Goal: Task Accomplishment & Management: Manage account settings

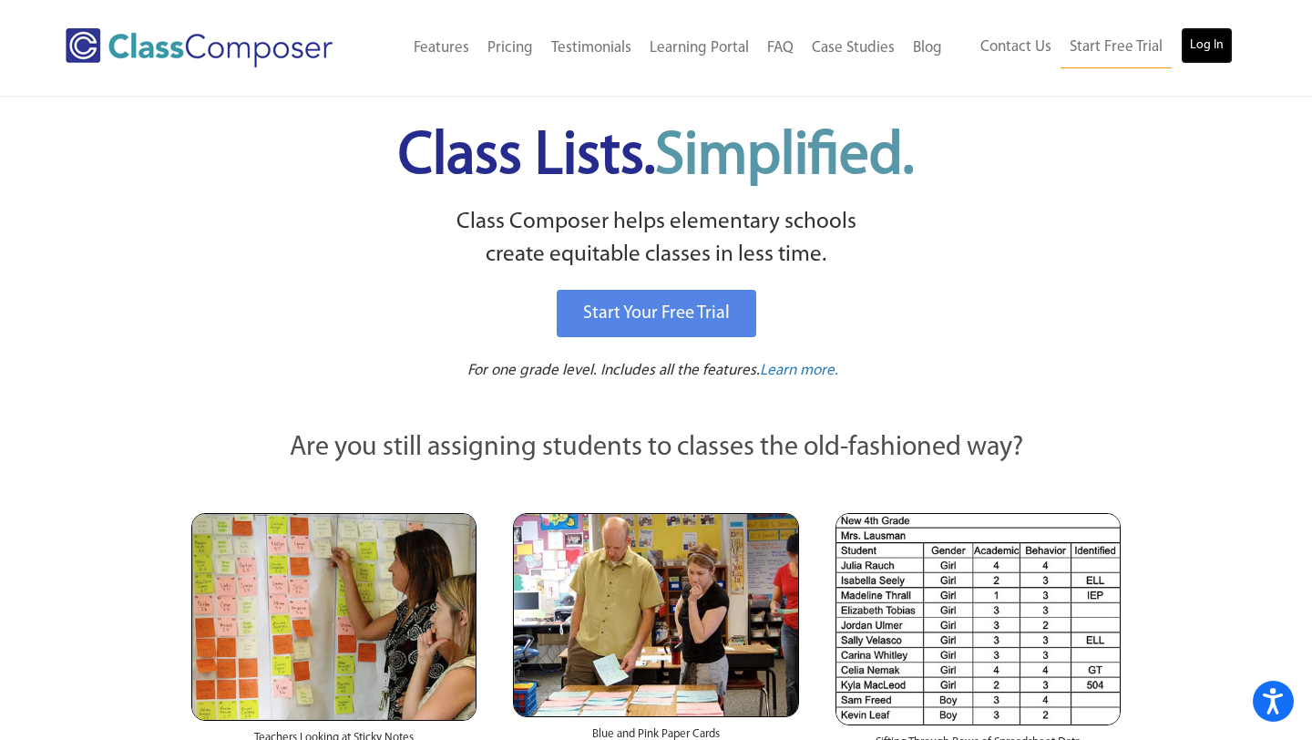
click at [1216, 45] on link "Log In" at bounding box center [1207, 45] width 52 height 36
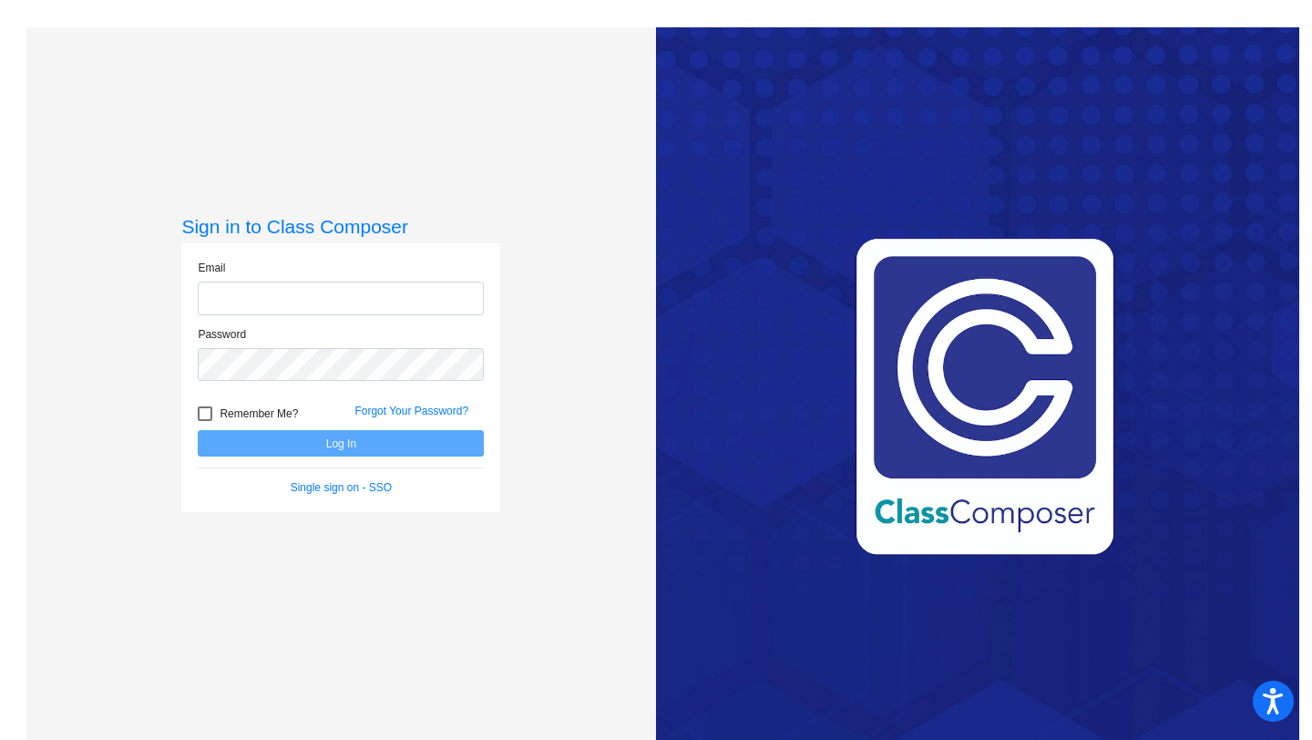
type input "[EMAIL_ADDRESS][PERSON_NAME][DOMAIN_NAME]"
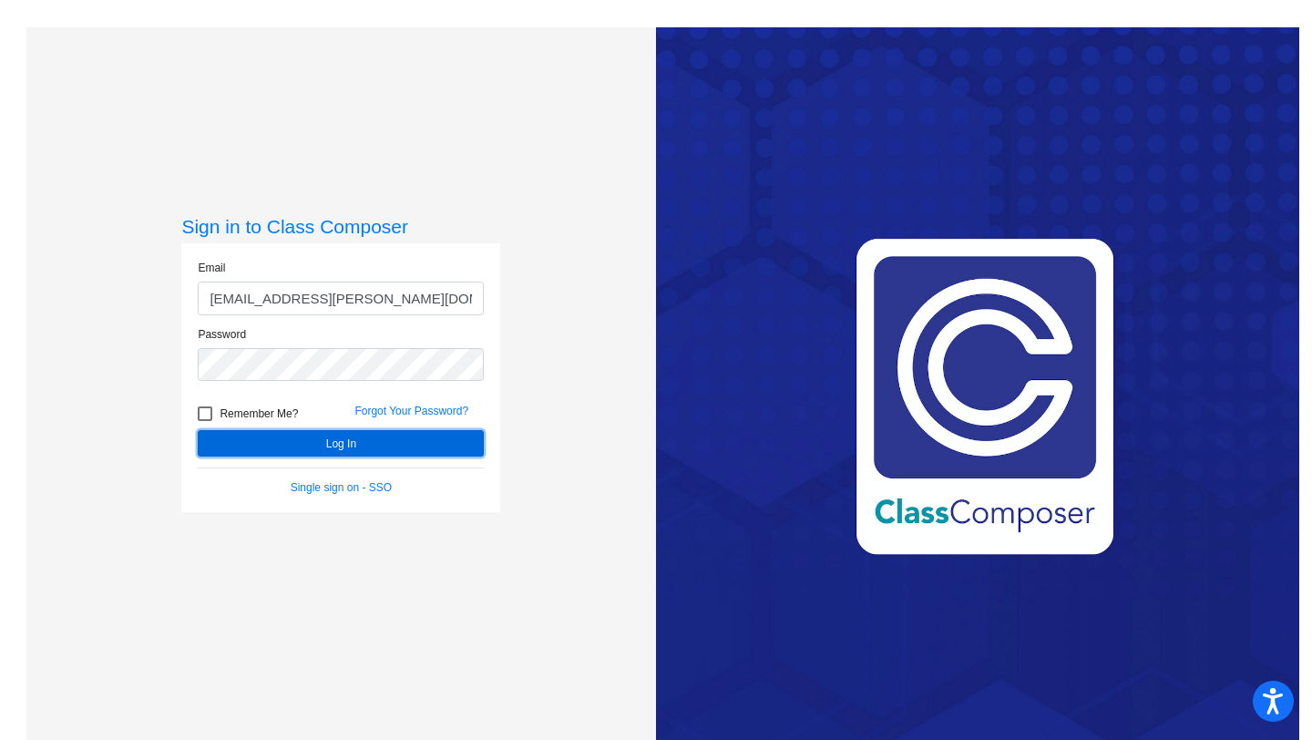
click at [323, 444] on button "Log In" at bounding box center [341, 443] width 286 height 26
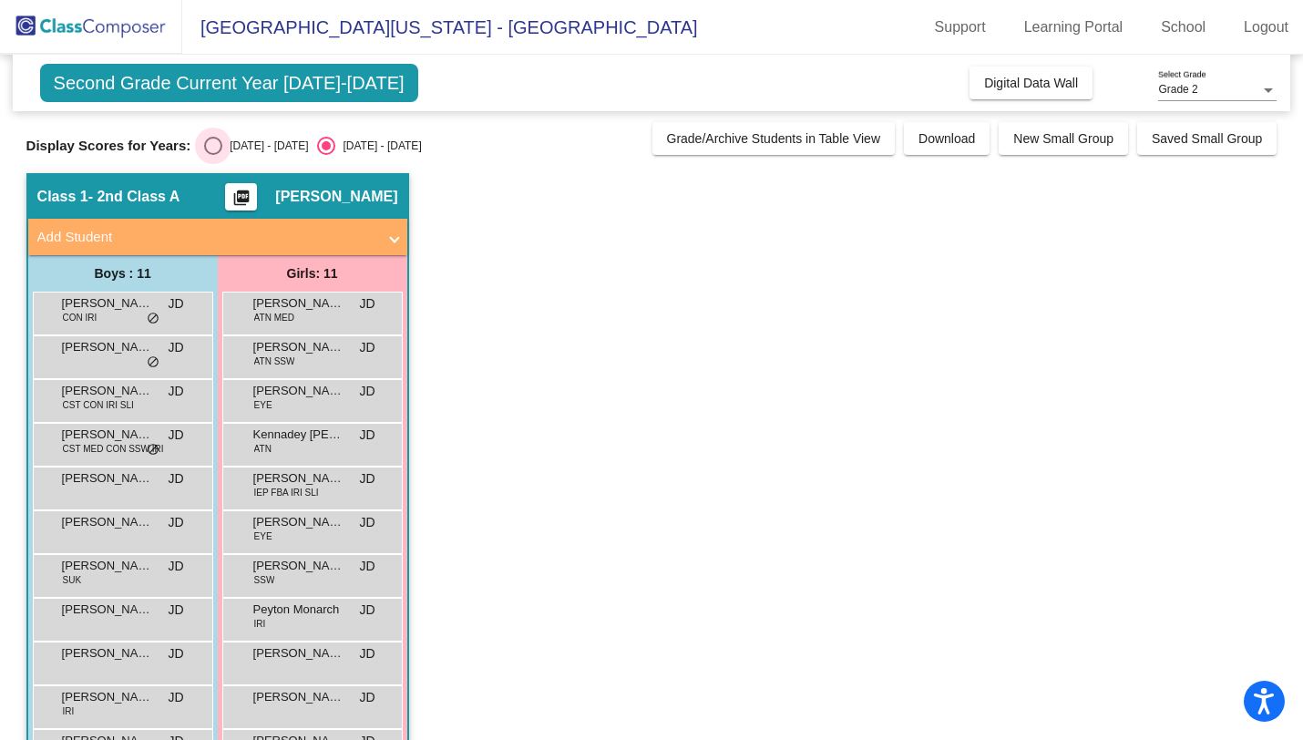
click at [227, 138] on div "[DATE] - [DATE]" at bounding box center [265, 146] width 86 height 16
click at [213, 155] on input "[DATE] - [DATE]" at bounding box center [212, 155] width 1 height 1
radio input "true"
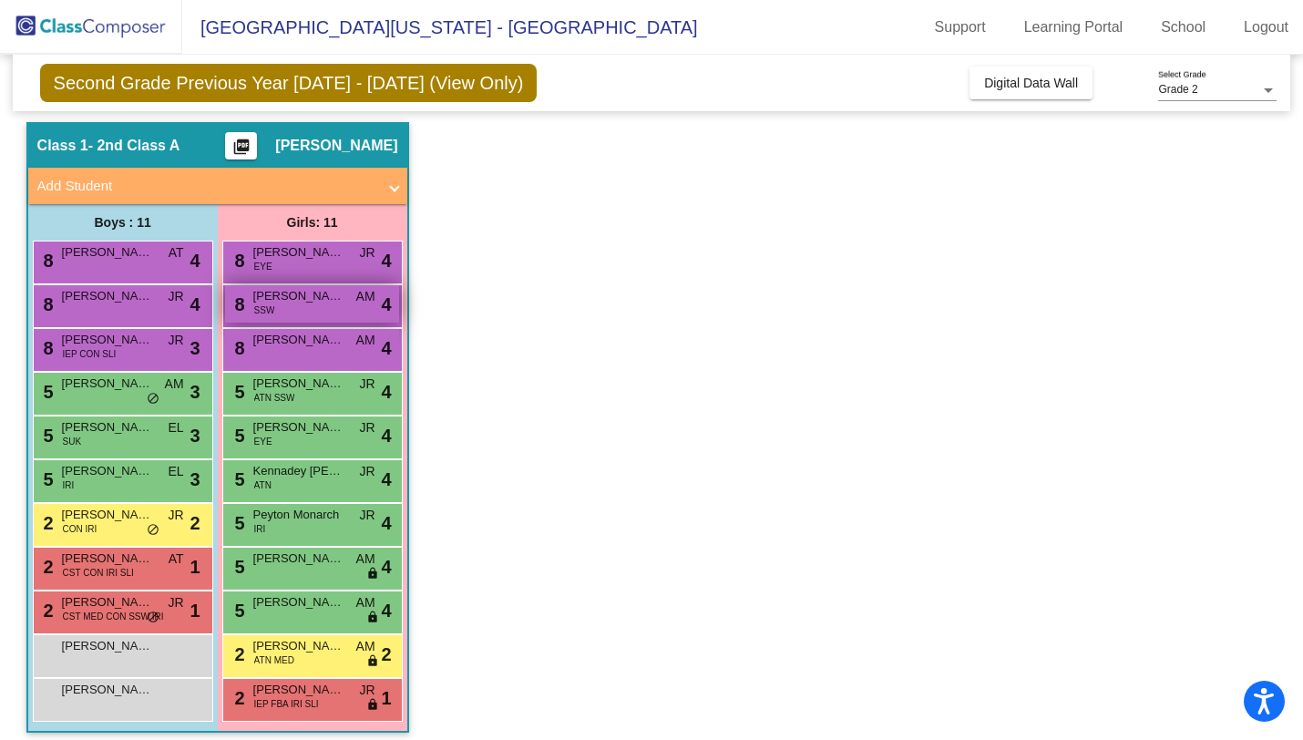
scroll to position [62, 0]
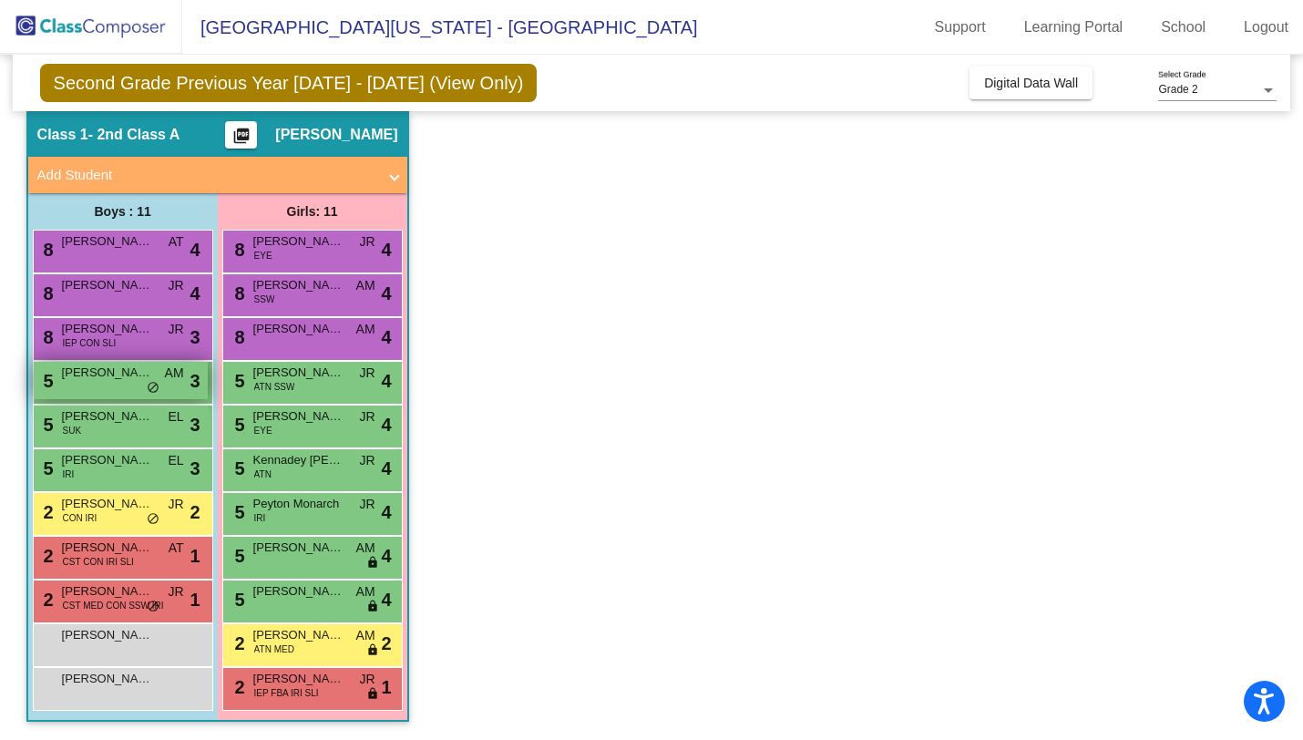
click at [124, 381] on span "[PERSON_NAME]" at bounding box center [107, 372] width 91 height 18
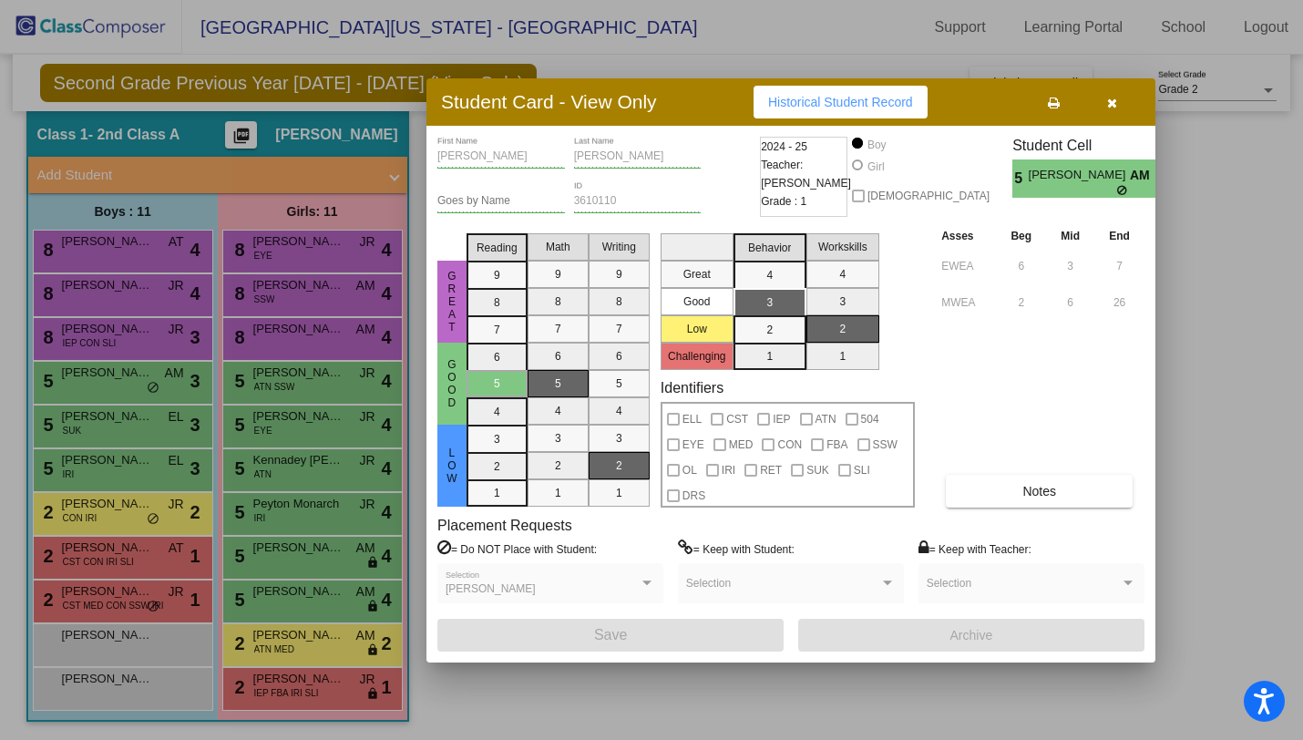
click at [1111, 107] on icon "button" at bounding box center [1112, 103] width 10 height 13
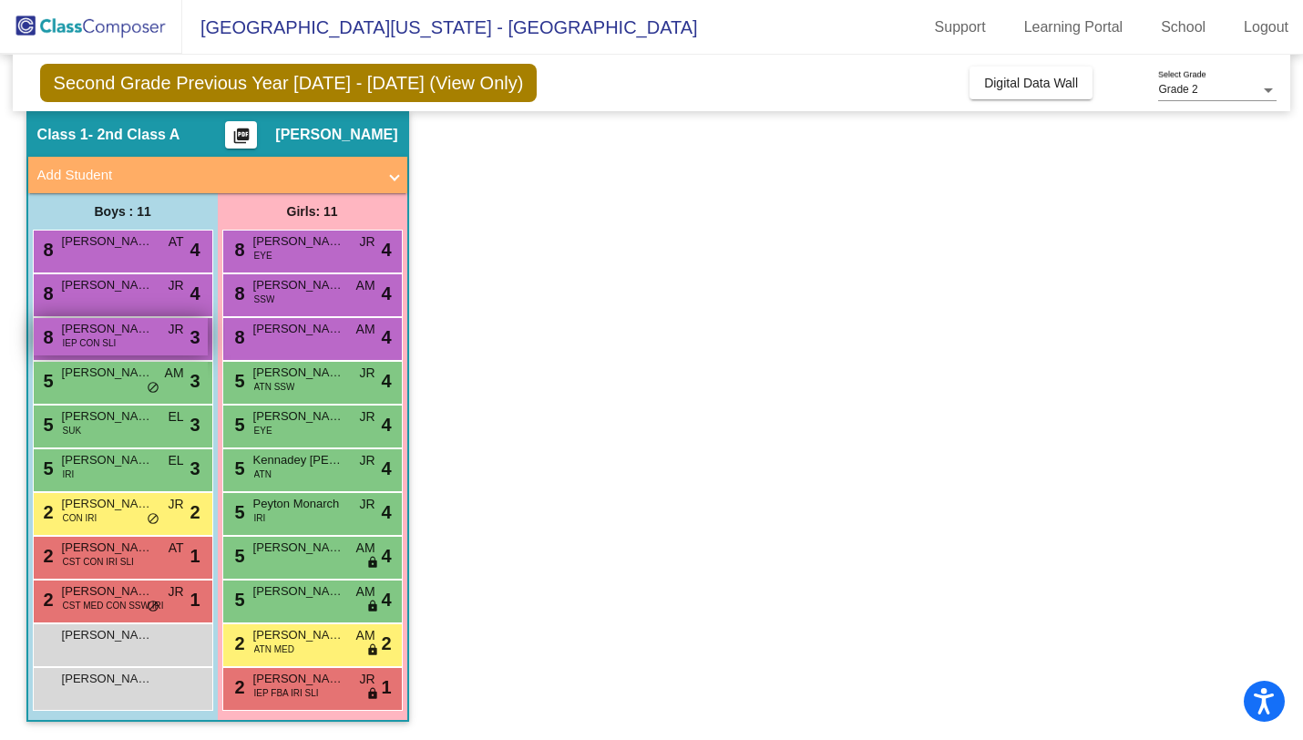
click at [124, 337] on span "[PERSON_NAME]" at bounding box center [107, 329] width 91 height 18
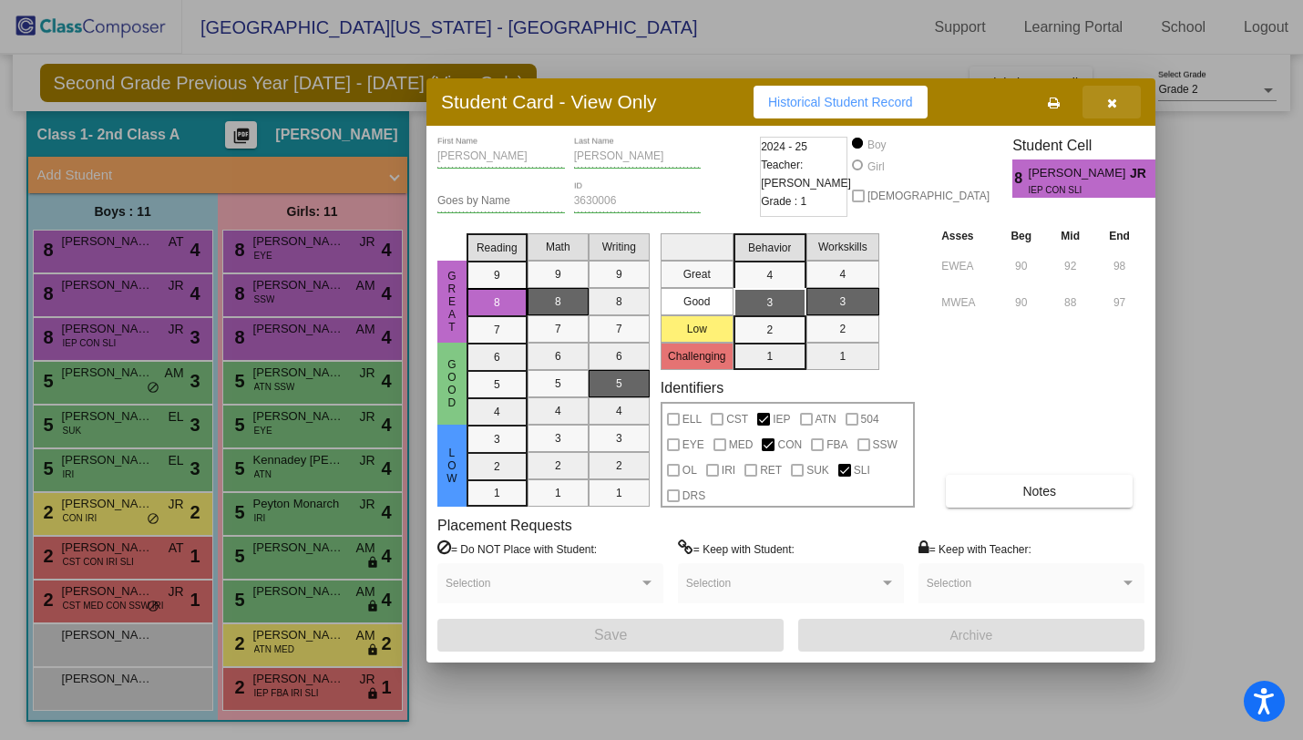
click at [1114, 104] on icon "button" at bounding box center [1112, 103] width 10 height 13
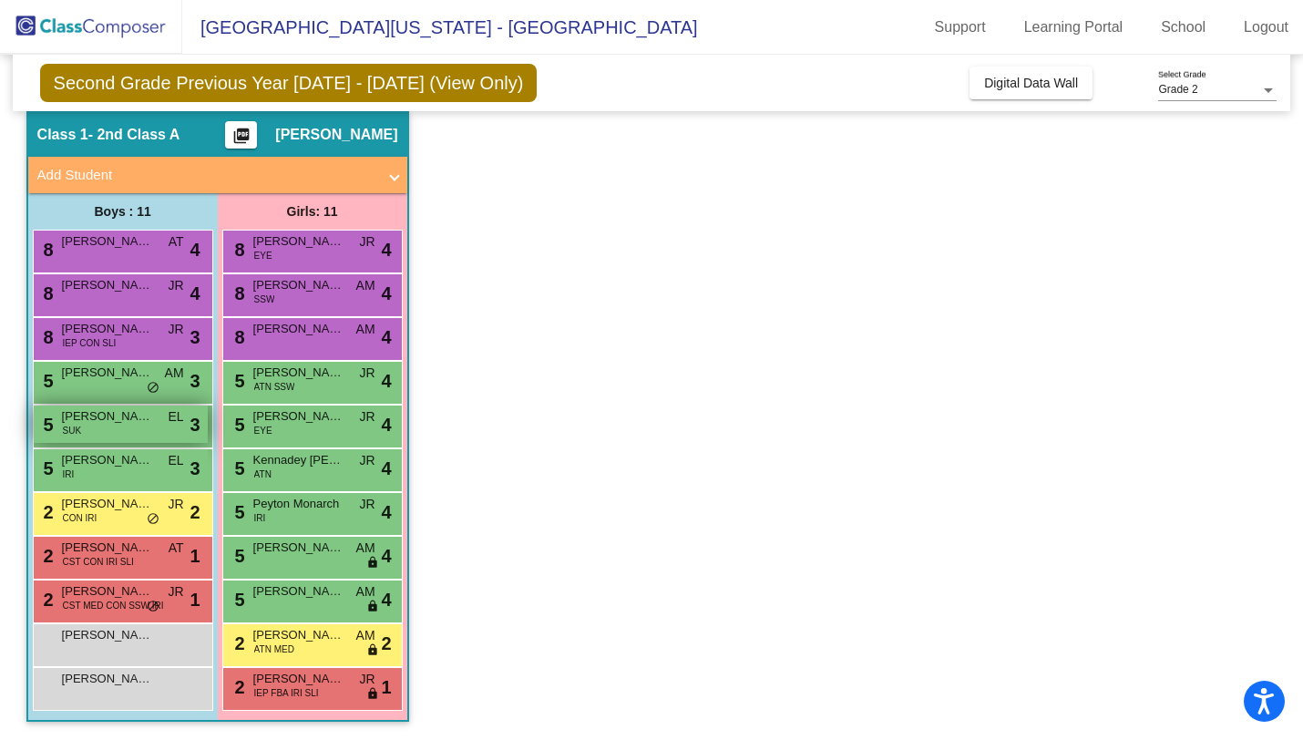
click at [107, 441] on div "5 [PERSON_NAME] SUK EL lock do_not_disturb_alt 3" at bounding box center [121, 423] width 174 height 37
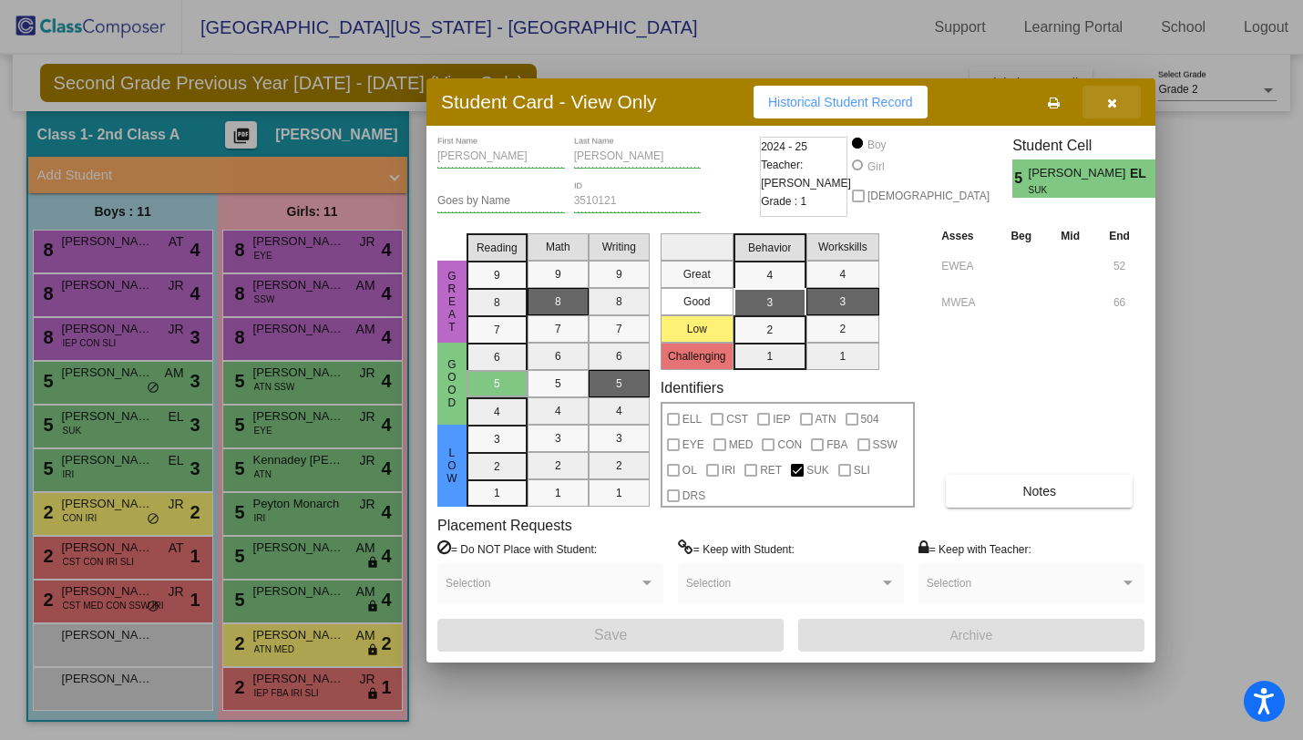
click at [1107, 99] on icon "button" at bounding box center [1112, 103] width 10 height 13
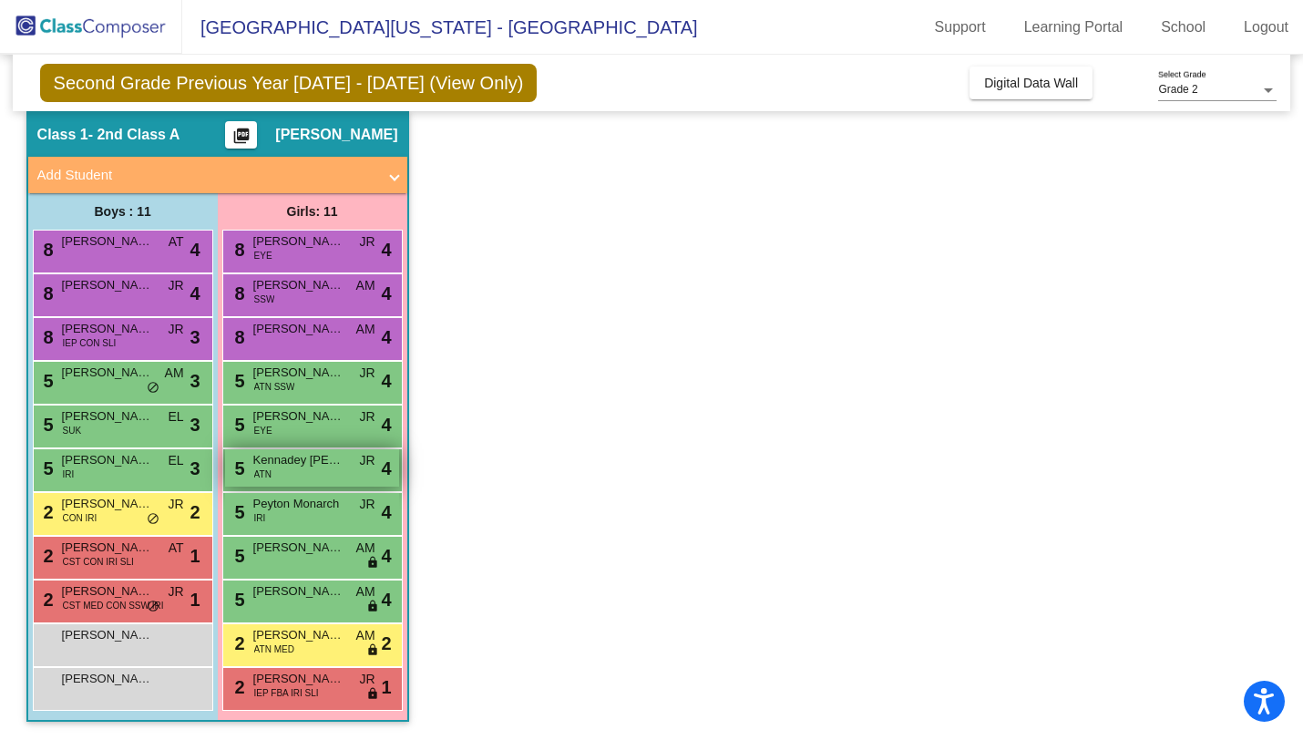
click at [268, 471] on span "ATN" at bounding box center [262, 474] width 17 height 14
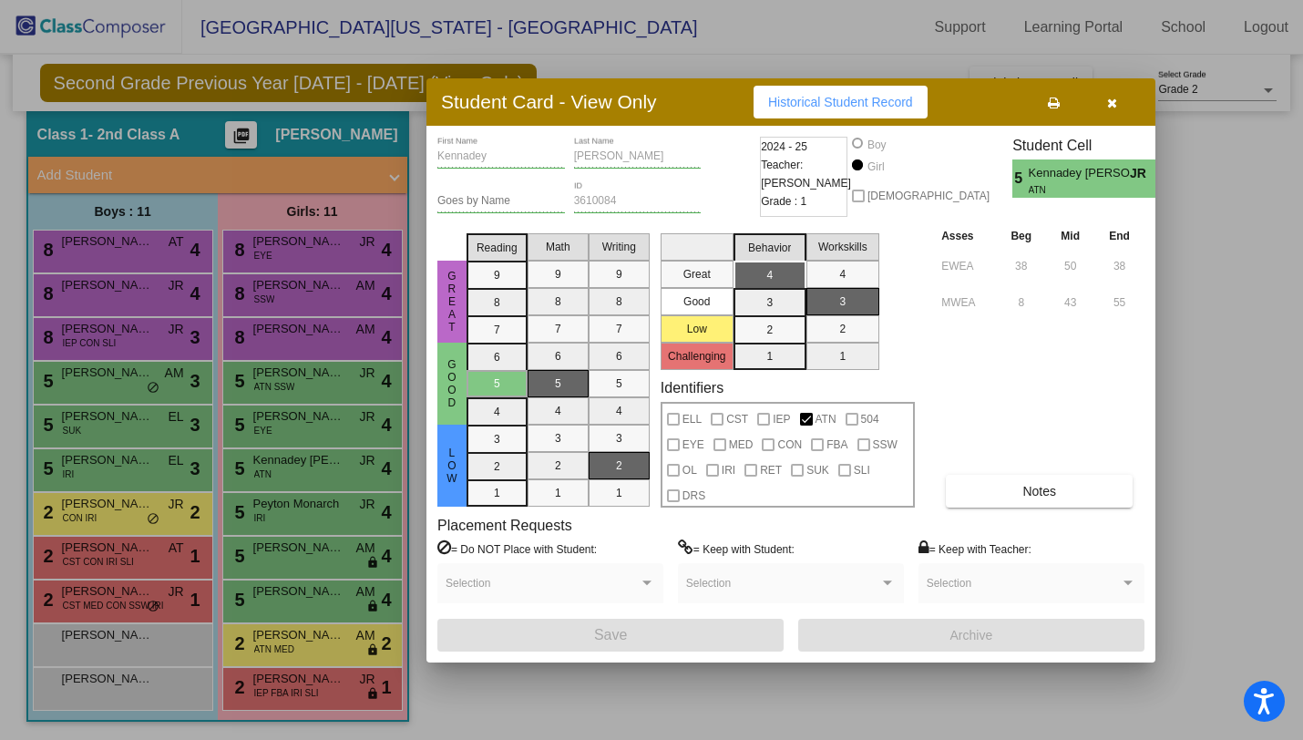
click at [1111, 103] on icon "button" at bounding box center [1112, 103] width 10 height 13
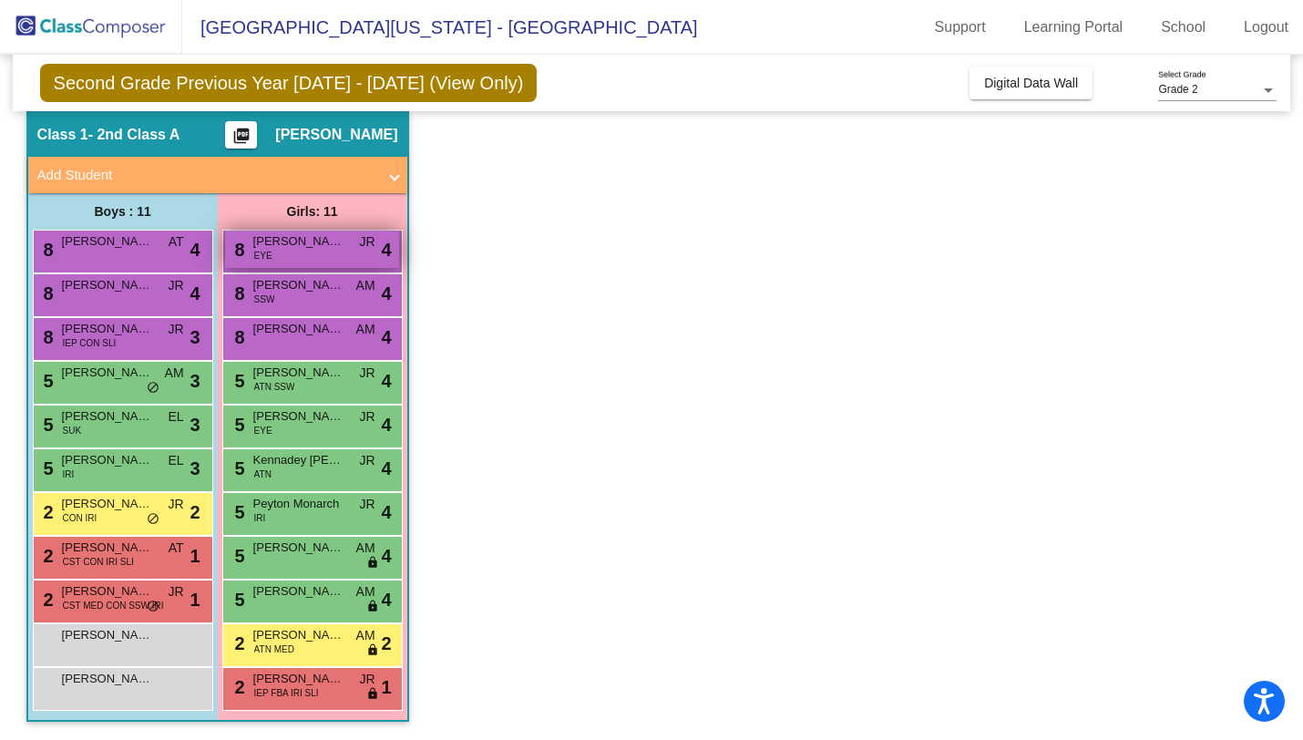
click at [312, 254] on div "8 [PERSON_NAME] [PERSON_NAME] EYE JR lock do_not_disturb_alt 4" at bounding box center [312, 248] width 174 height 37
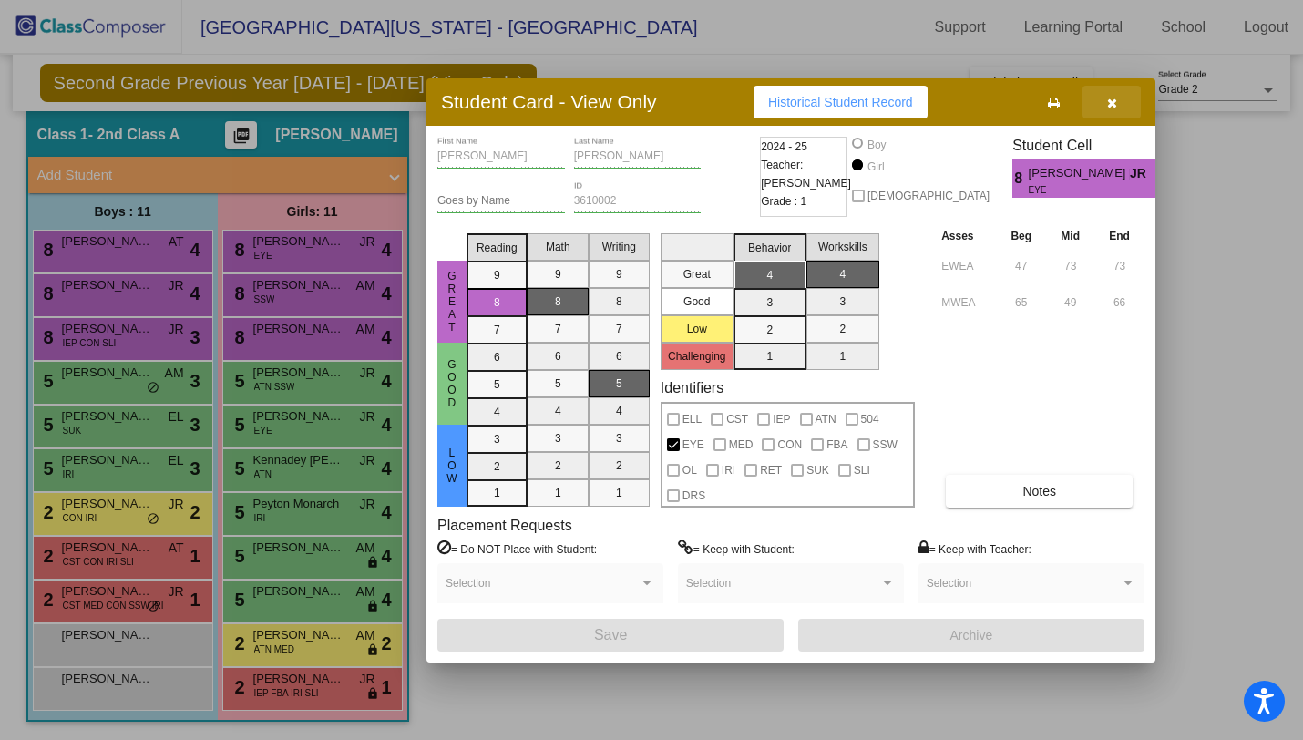
click at [1110, 100] on icon "button" at bounding box center [1112, 103] width 10 height 13
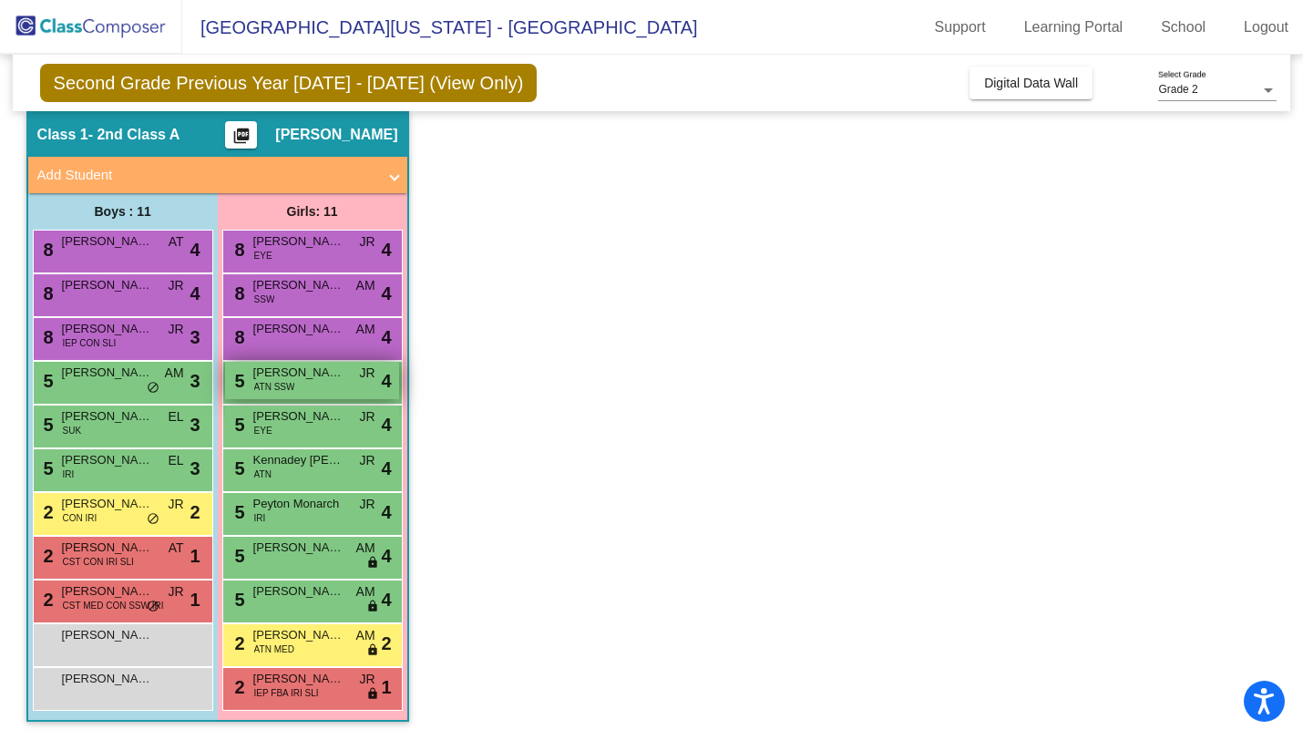
click at [317, 386] on div "5 [PERSON_NAME] ATN SSW JR lock do_not_disturb_alt 4" at bounding box center [312, 380] width 174 height 37
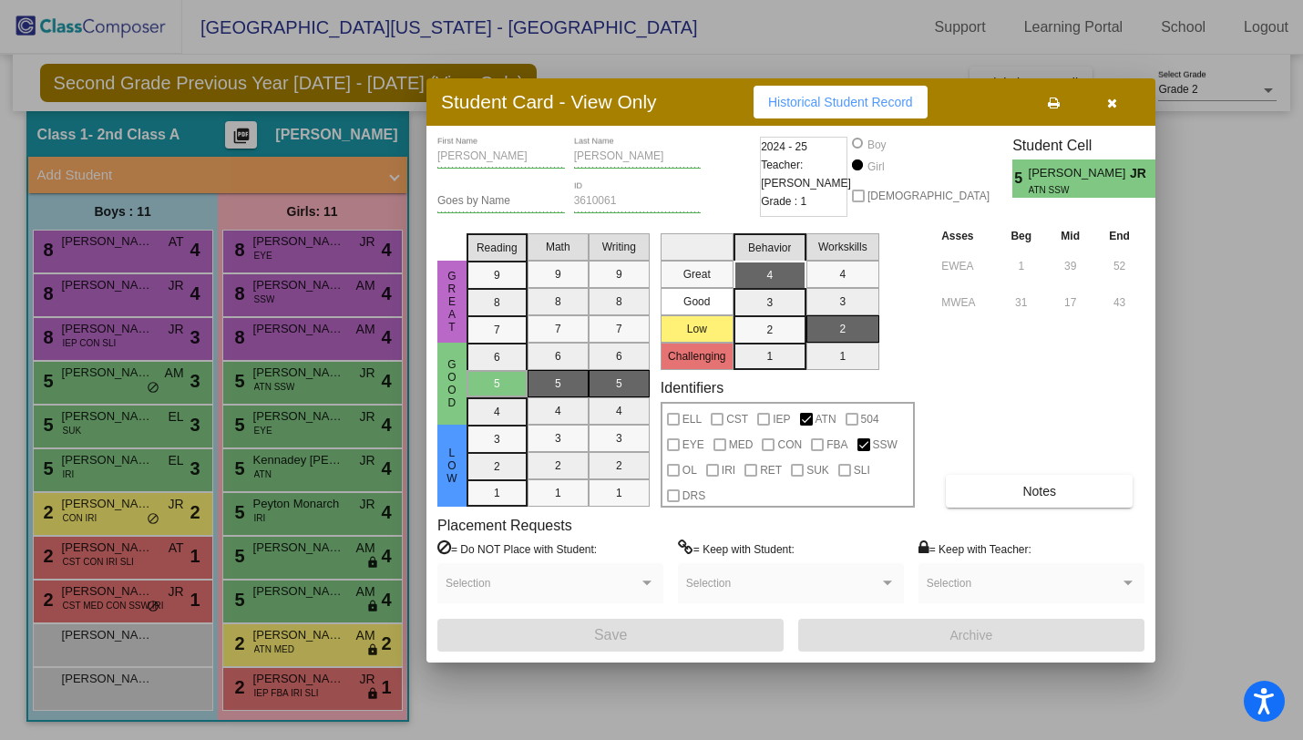
click at [1117, 101] on button "button" at bounding box center [1111, 102] width 58 height 33
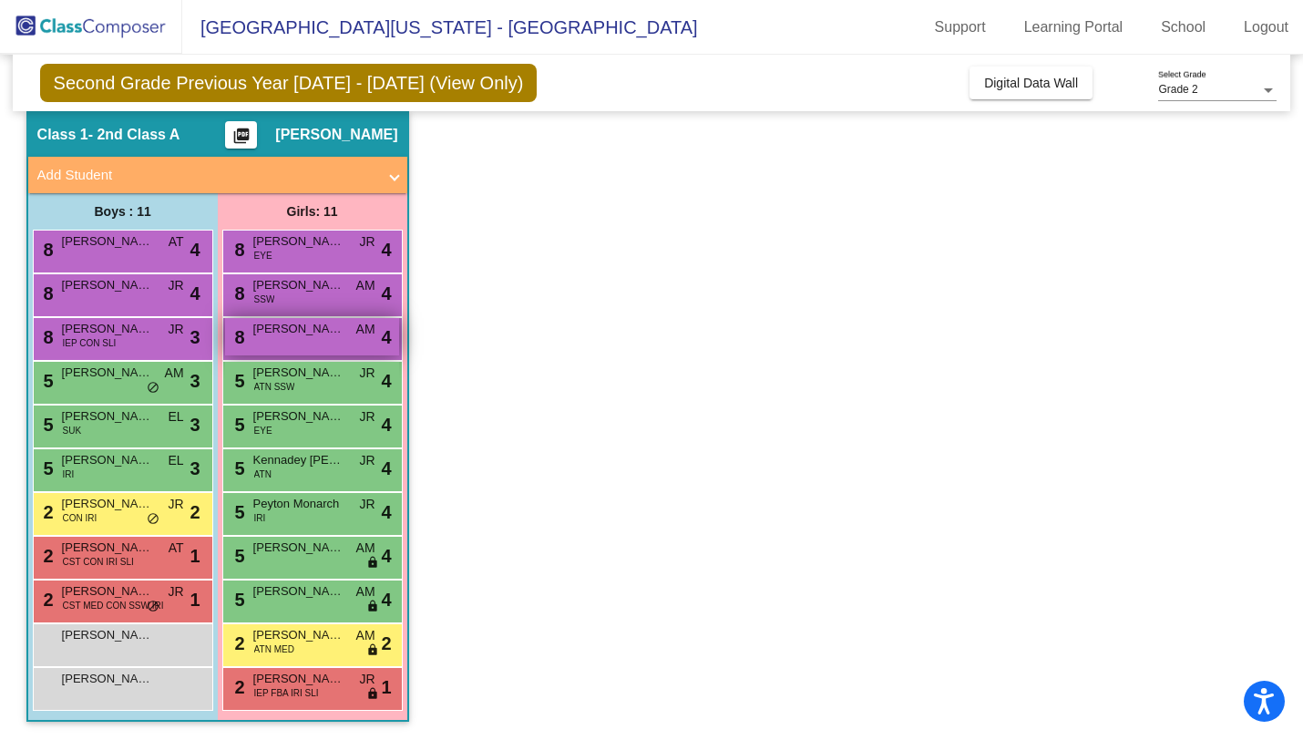
click at [306, 344] on div "8 [PERSON_NAME] [PERSON_NAME] AM lock do_not_disturb_alt 4" at bounding box center [312, 336] width 174 height 37
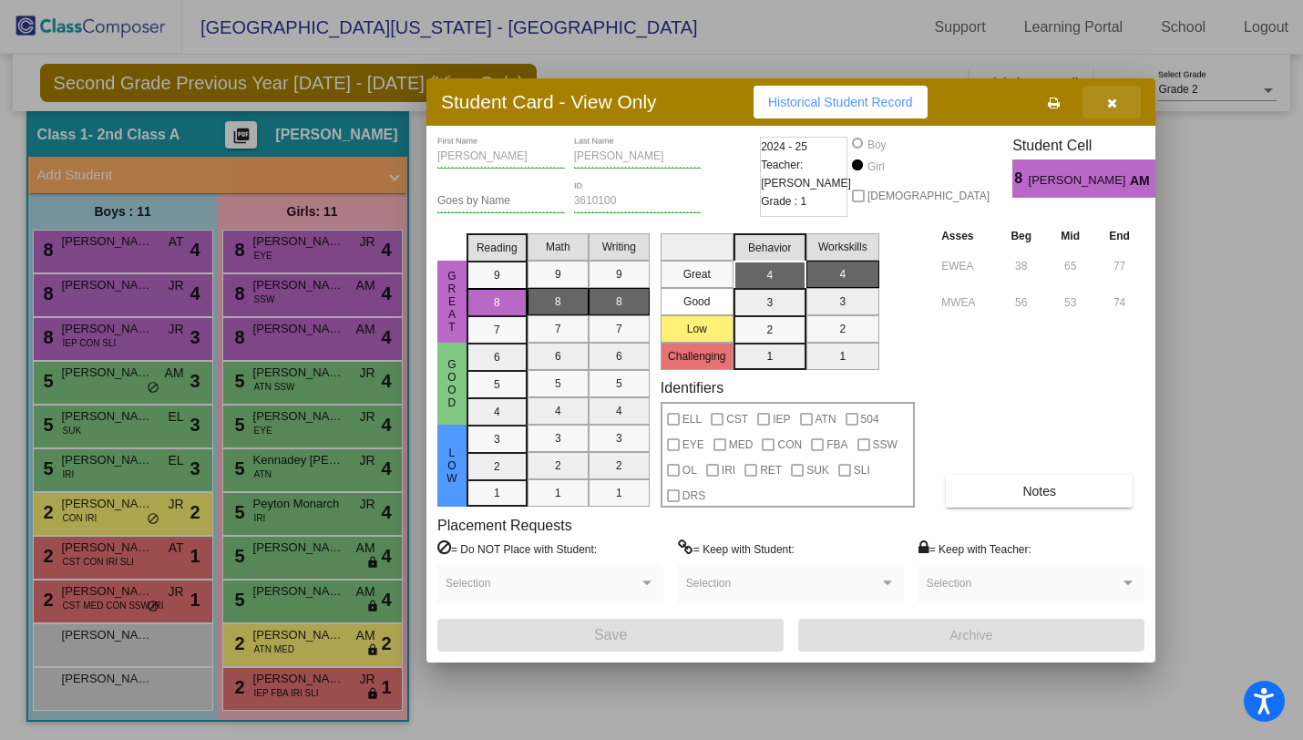
click at [1111, 108] on button "button" at bounding box center [1111, 102] width 58 height 33
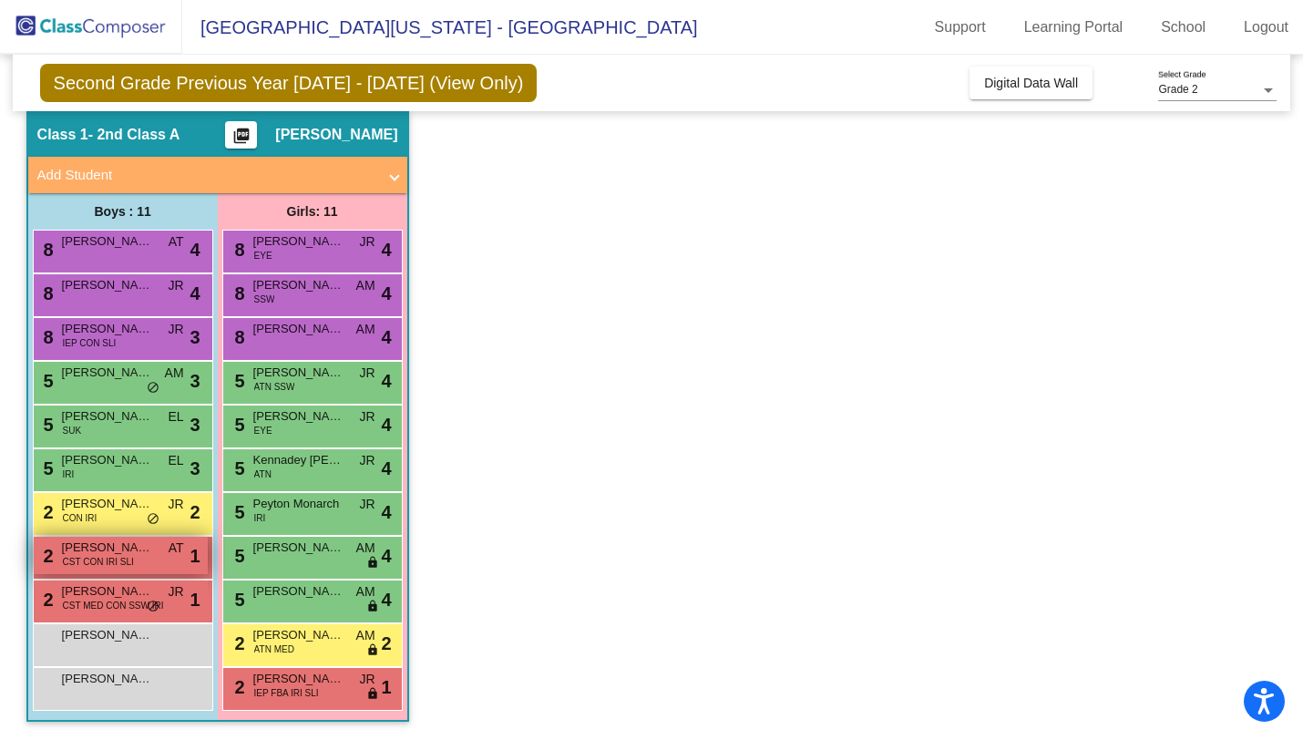
click at [158, 553] on div "2 [PERSON_NAME] May CST CON IRI SLI AT lock do_not_disturb_alt 1" at bounding box center [121, 555] width 174 height 37
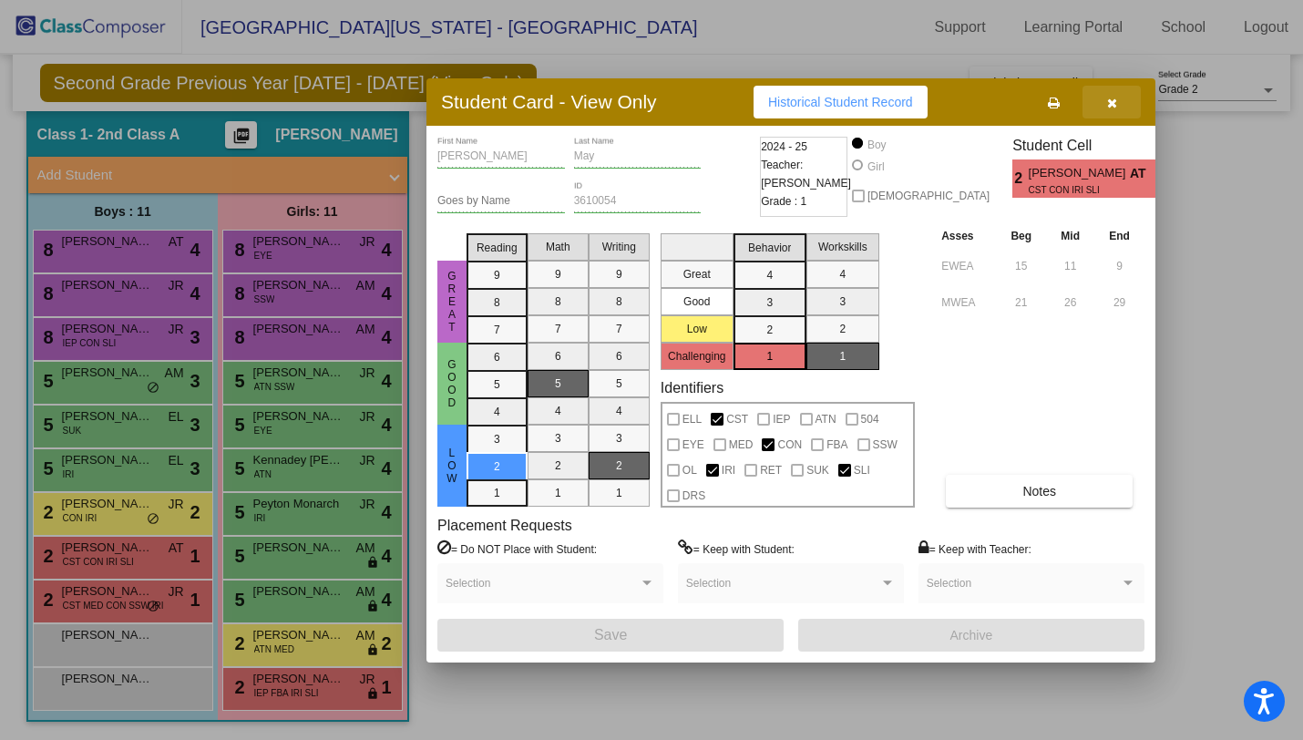
click at [1118, 100] on button "button" at bounding box center [1111, 102] width 58 height 33
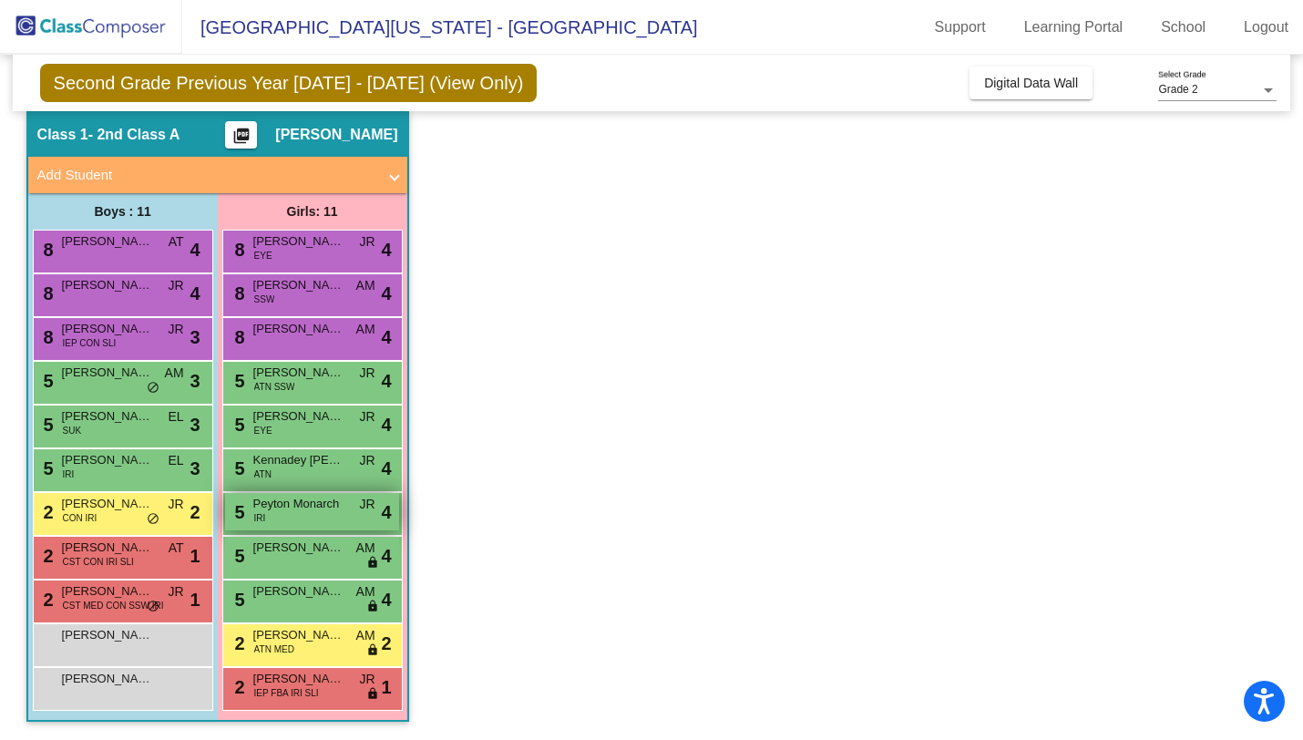
click at [333, 514] on div "5 Peyton Monarch IRI JR lock do_not_disturb_alt 4" at bounding box center [312, 511] width 174 height 37
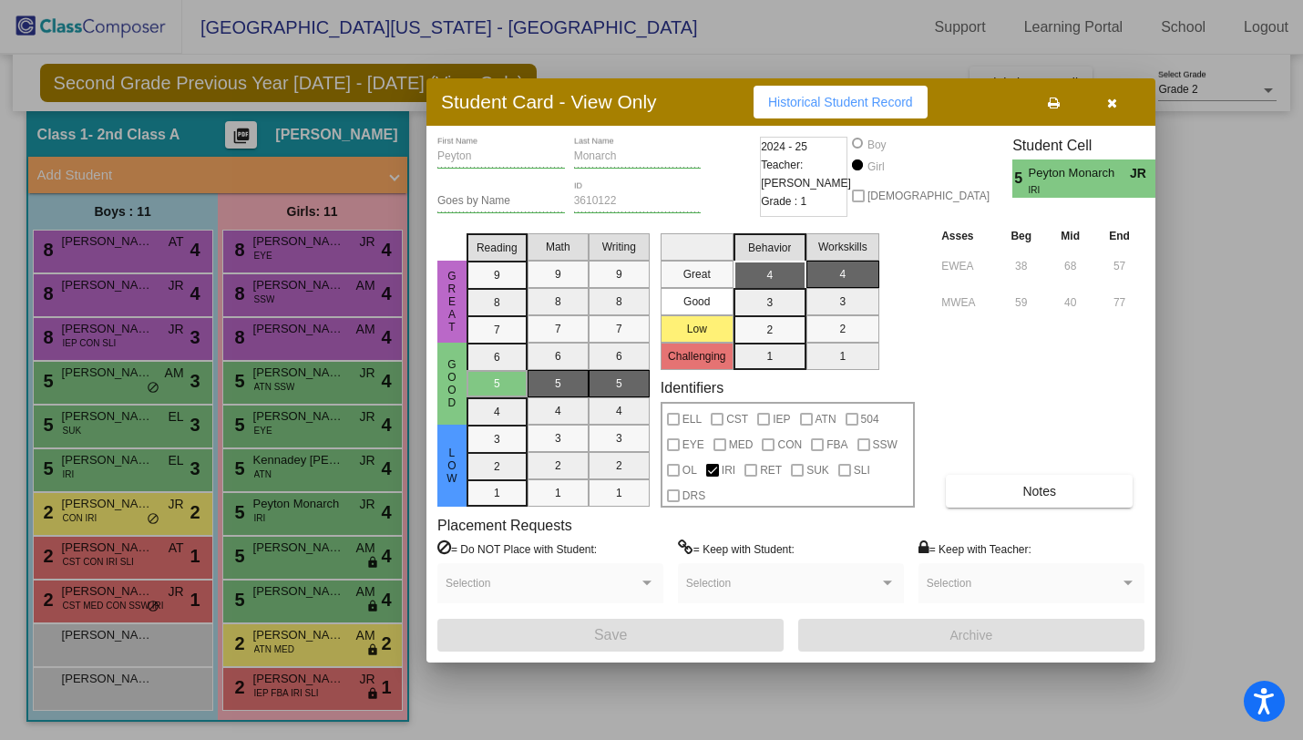
click at [1117, 98] on button "button" at bounding box center [1111, 102] width 58 height 33
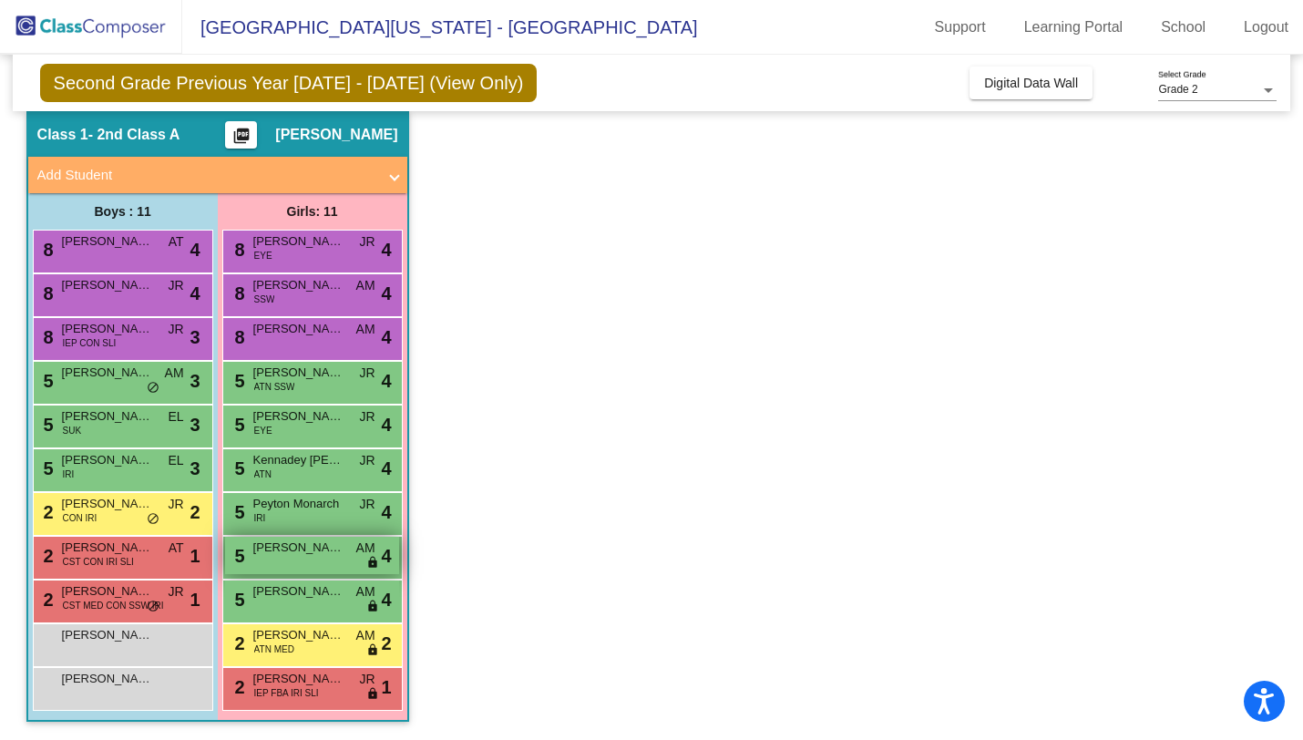
click at [280, 538] on span "[PERSON_NAME]" at bounding box center [298, 547] width 91 height 18
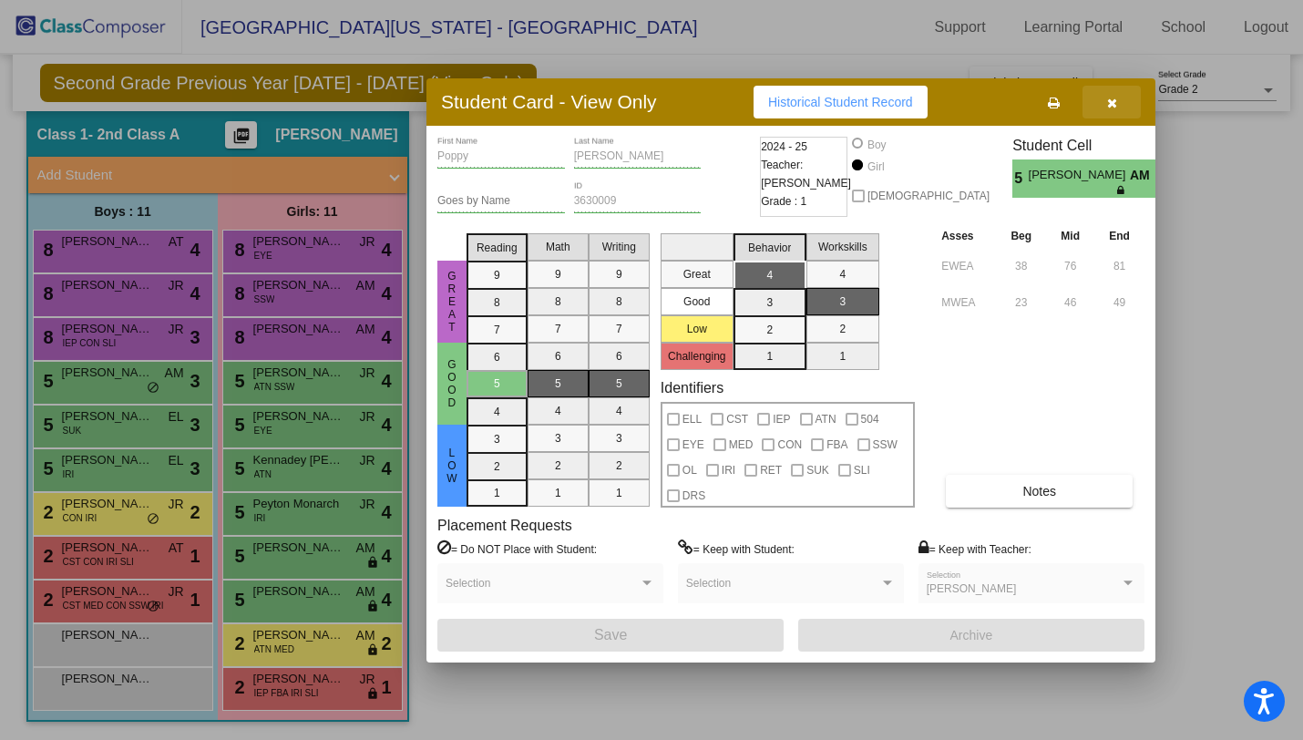
click at [1105, 102] on button "button" at bounding box center [1111, 102] width 58 height 33
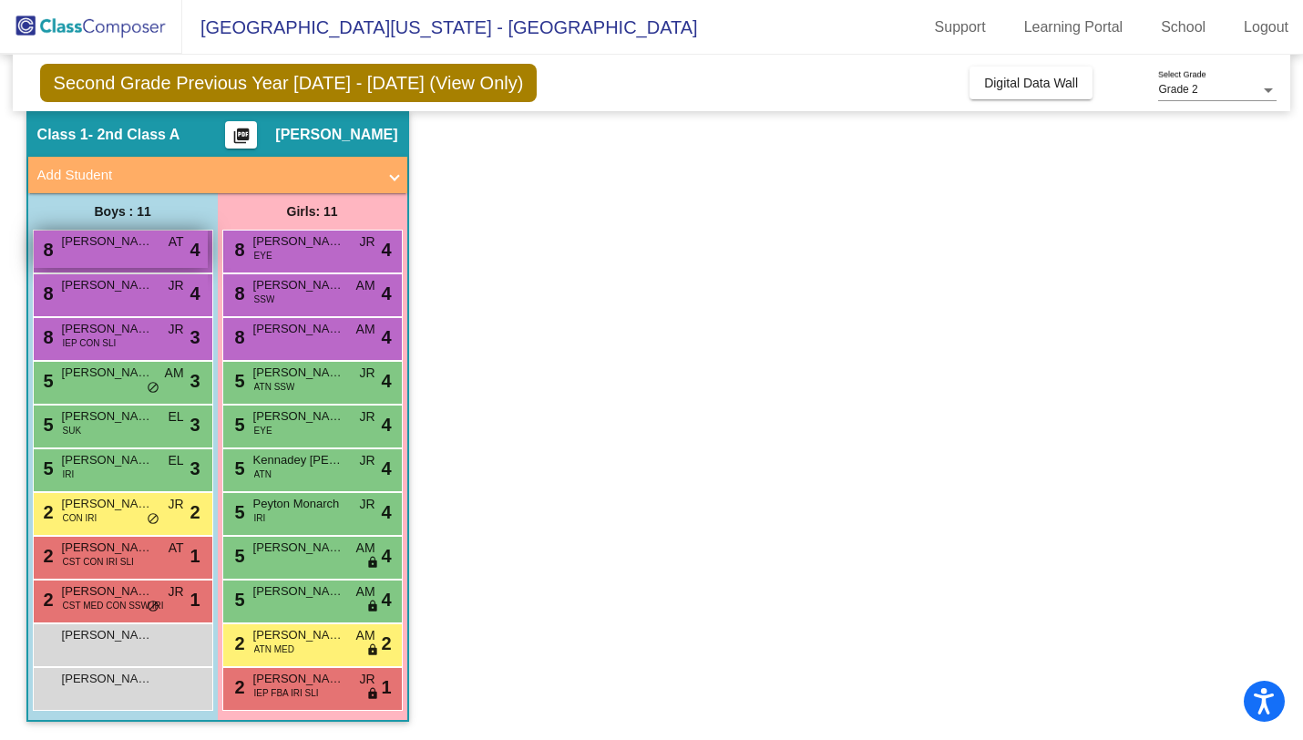
click at [110, 241] on span "[PERSON_NAME]" at bounding box center [107, 241] width 91 height 18
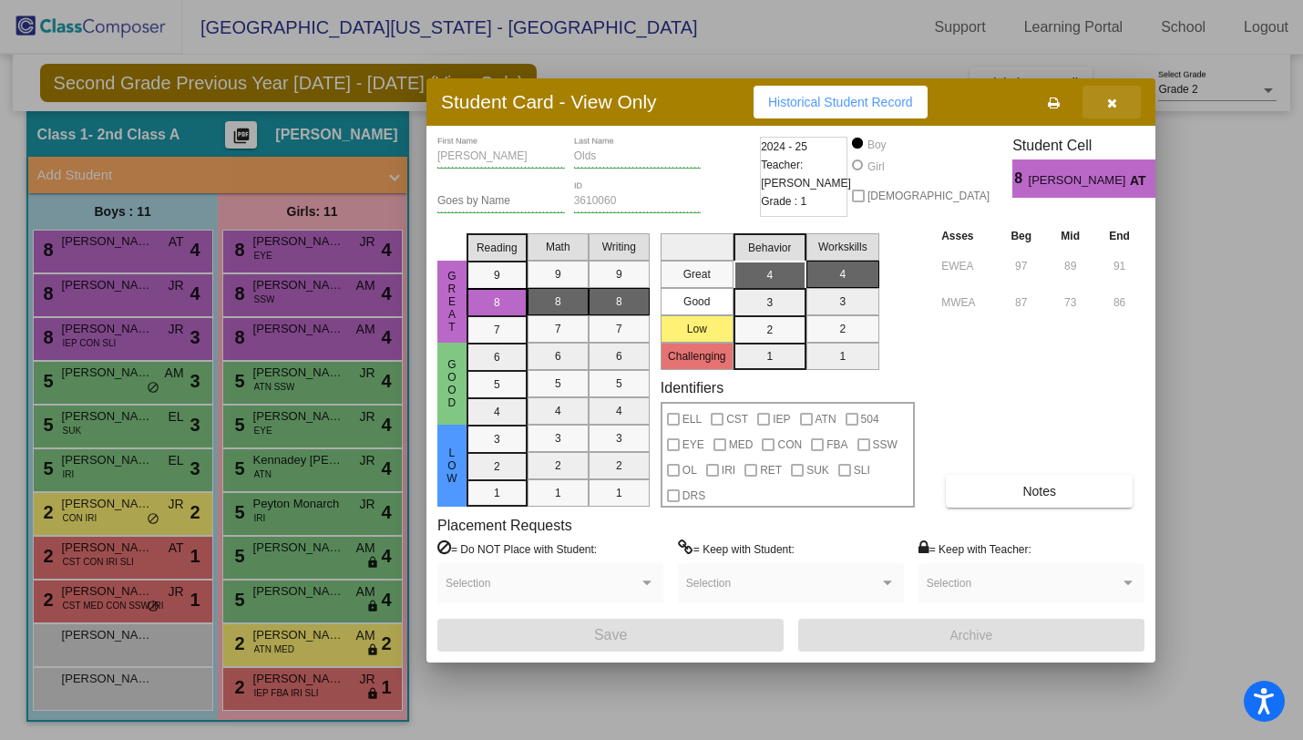
click at [1109, 99] on icon "button" at bounding box center [1112, 103] width 10 height 13
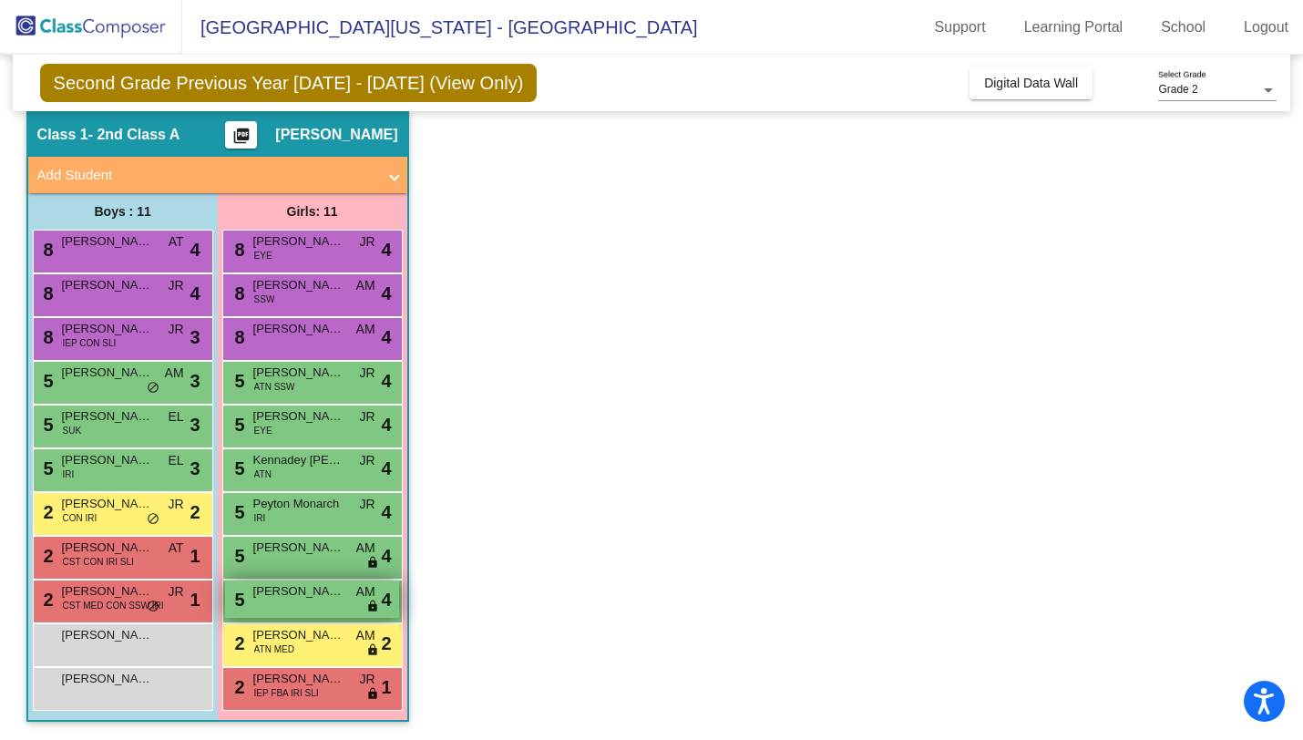
click at [305, 602] on div "5 [PERSON_NAME] AM lock do_not_disturb_alt 4" at bounding box center [312, 598] width 174 height 37
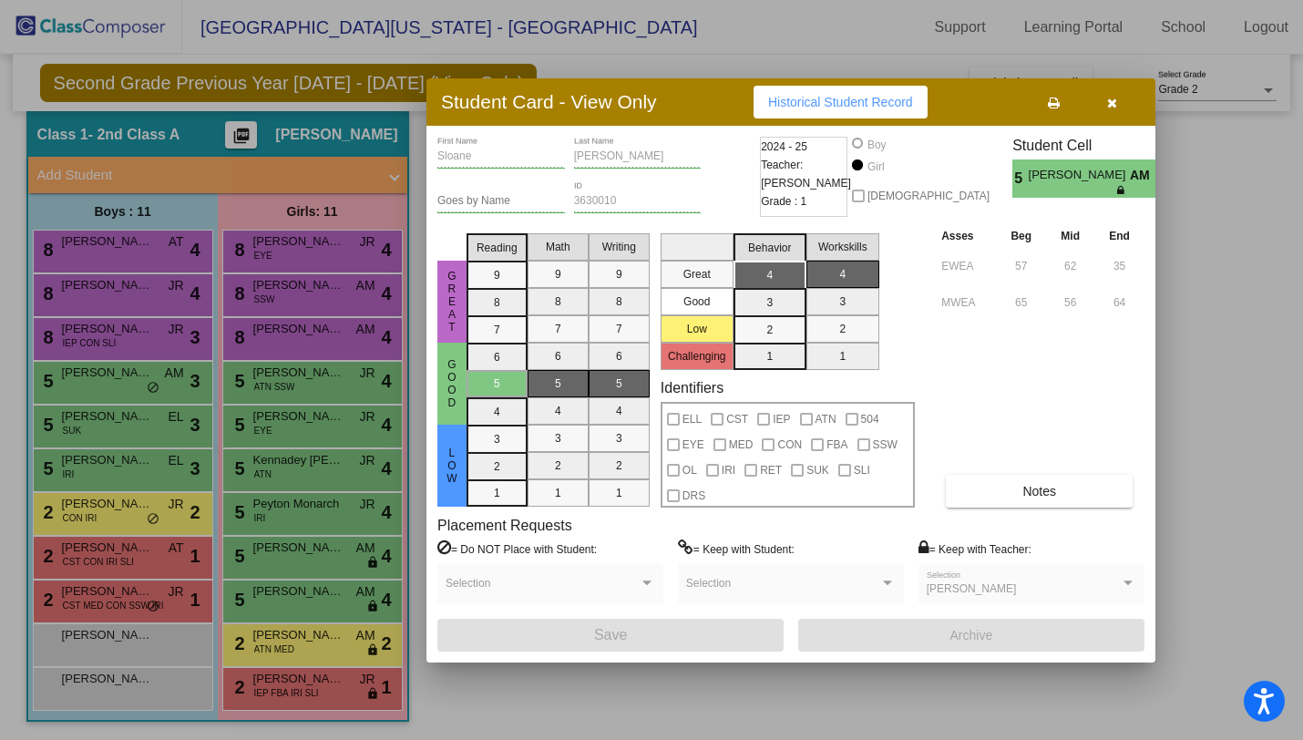
click at [1110, 101] on icon "button" at bounding box center [1112, 103] width 10 height 13
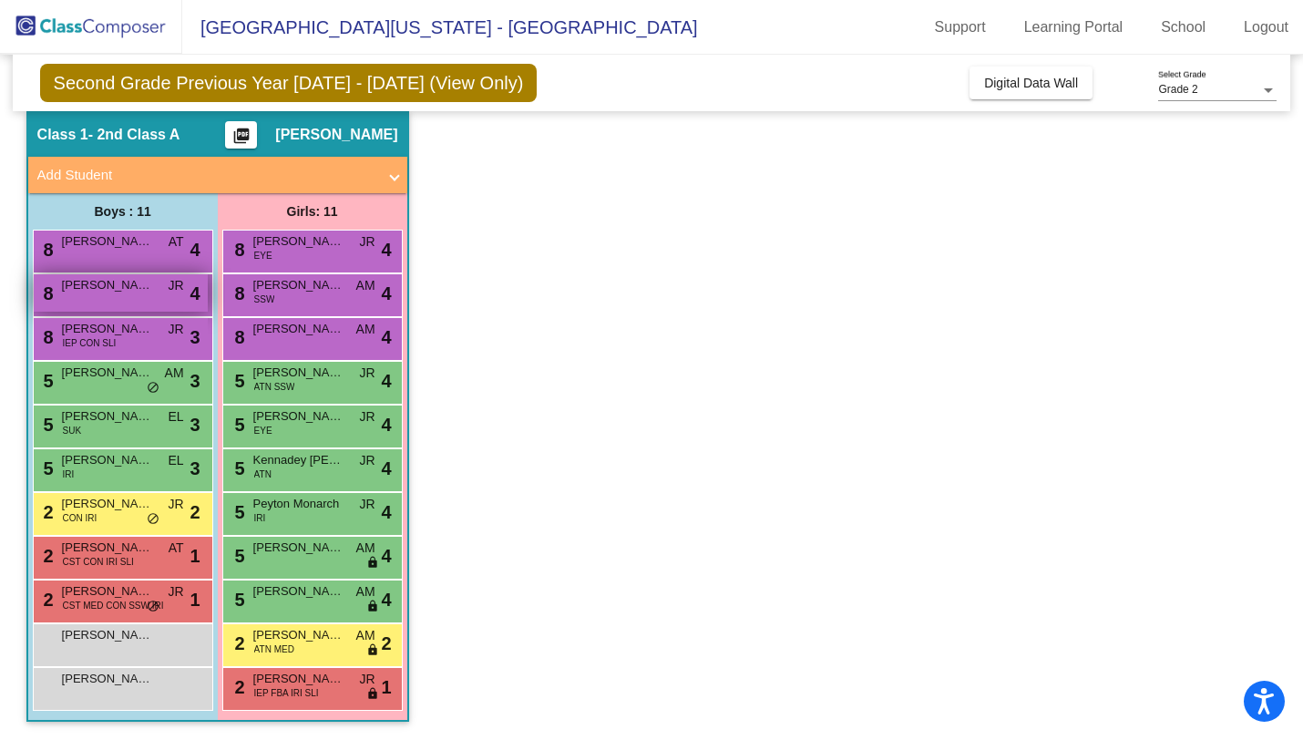
click at [142, 291] on span "[PERSON_NAME]" at bounding box center [107, 285] width 91 height 18
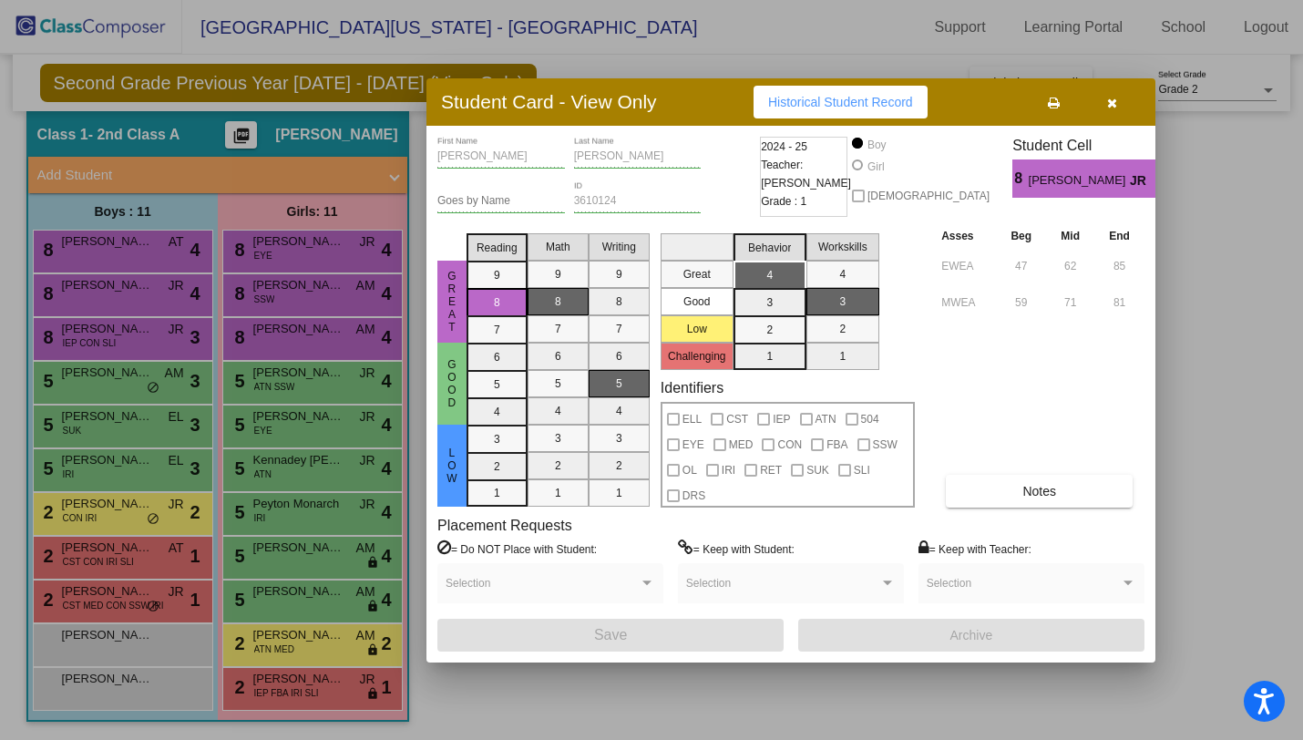
click at [1109, 103] on icon "button" at bounding box center [1112, 103] width 10 height 13
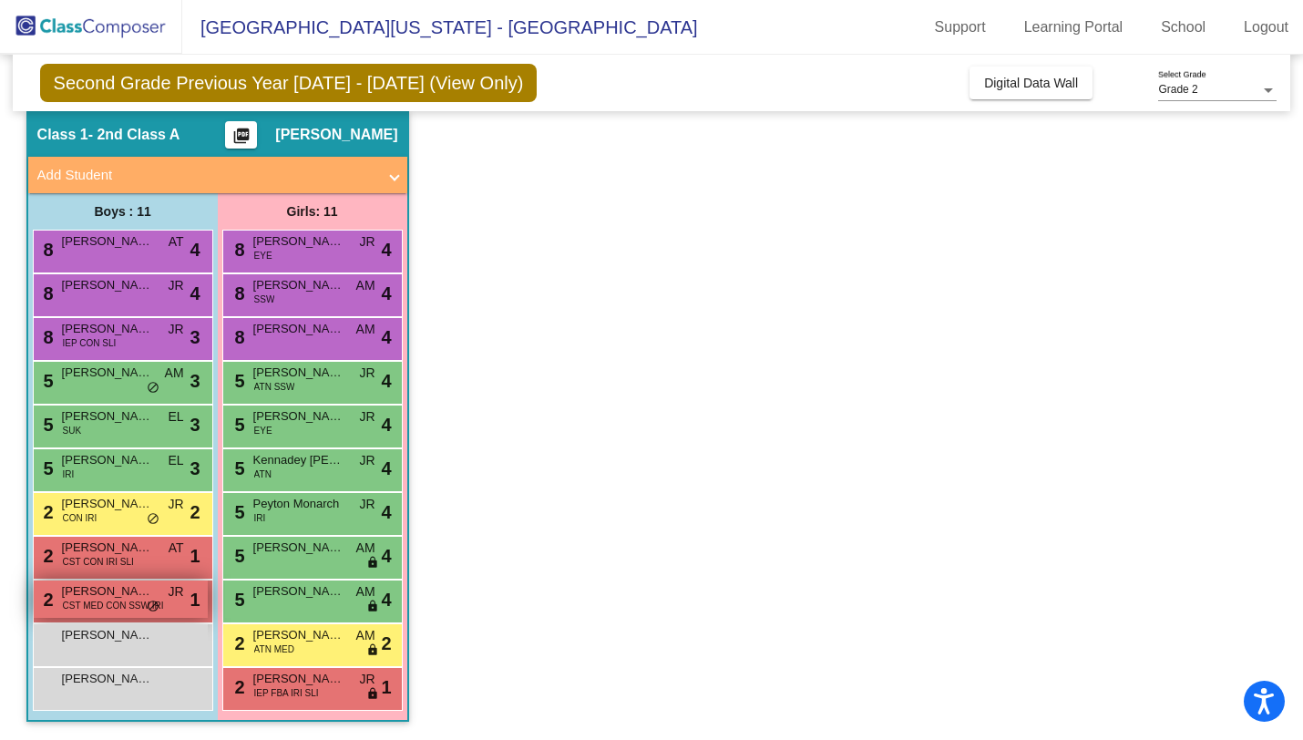
click at [115, 604] on span "CST MED CON SSW IRI" at bounding box center [113, 605] width 101 height 14
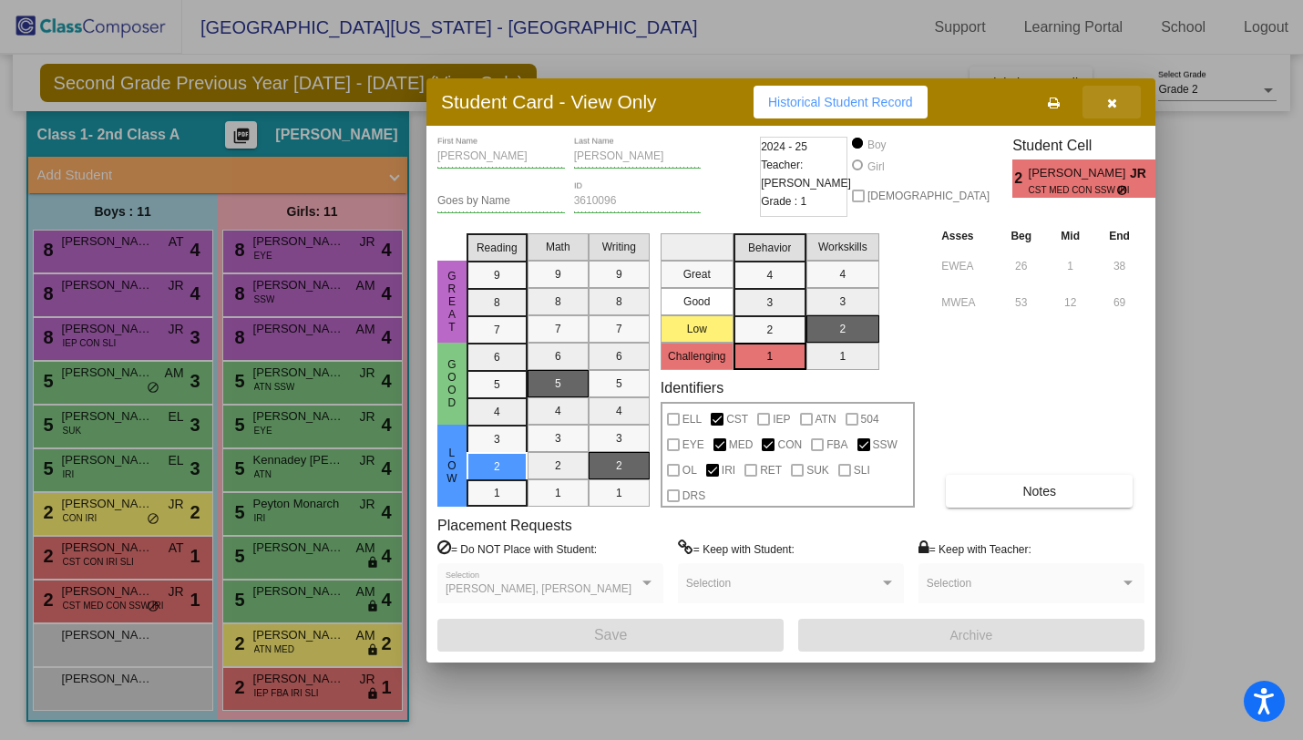
click at [1113, 102] on icon "button" at bounding box center [1112, 103] width 10 height 13
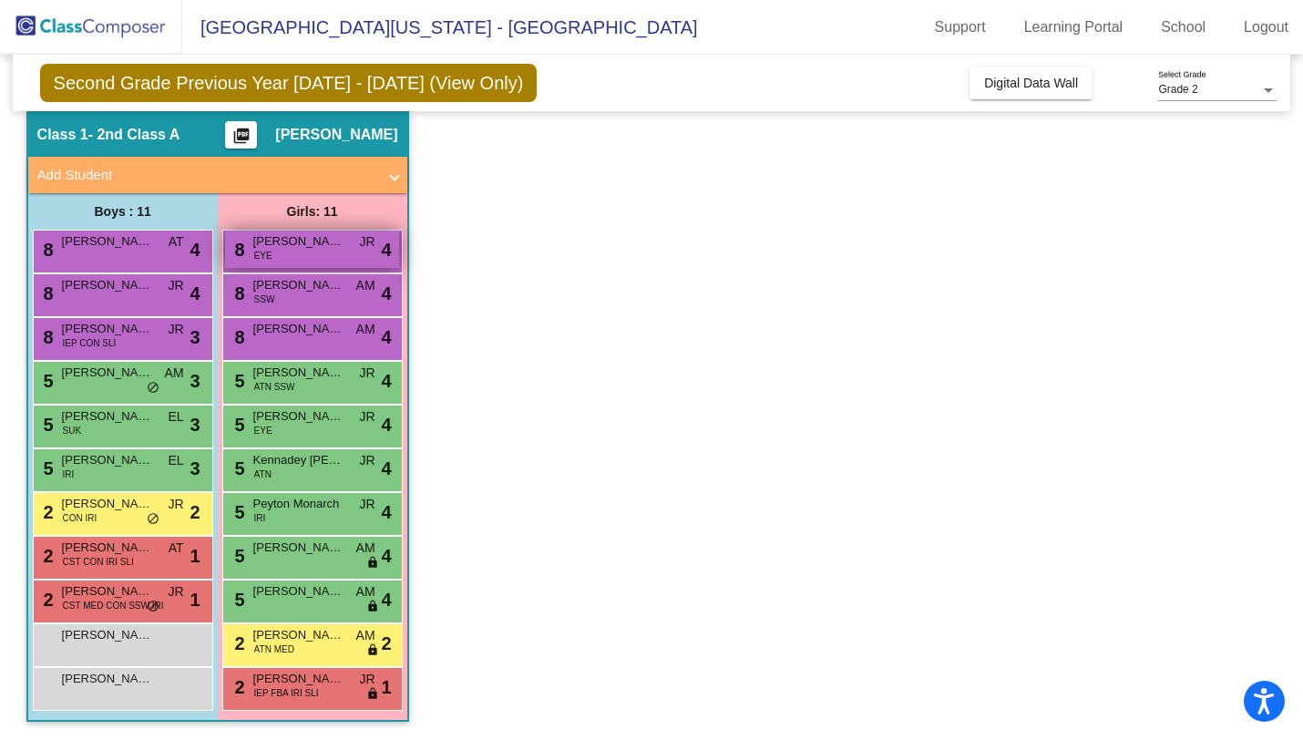
click at [322, 243] on span "[PERSON_NAME] [PERSON_NAME]" at bounding box center [298, 241] width 91 height 18
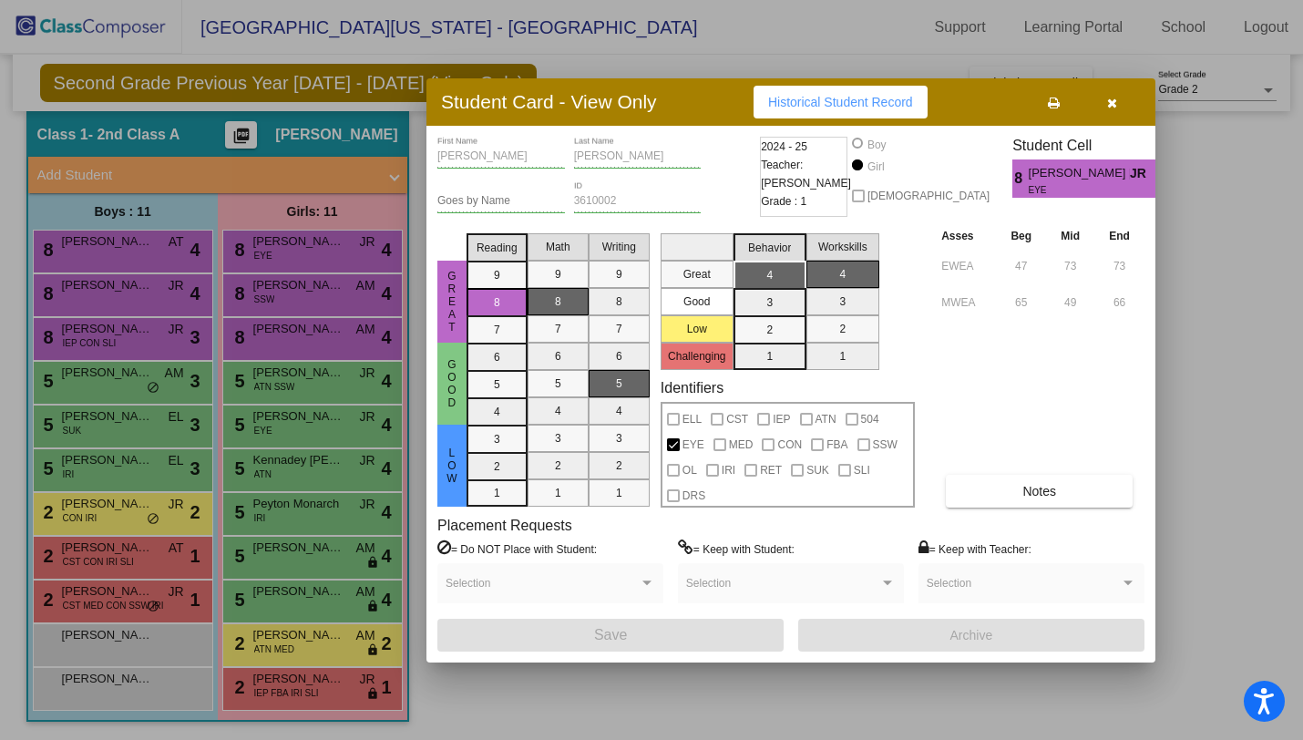
click at [1111, 100] on icon "button" at bounding box center [1112, 103] width 10 height 13
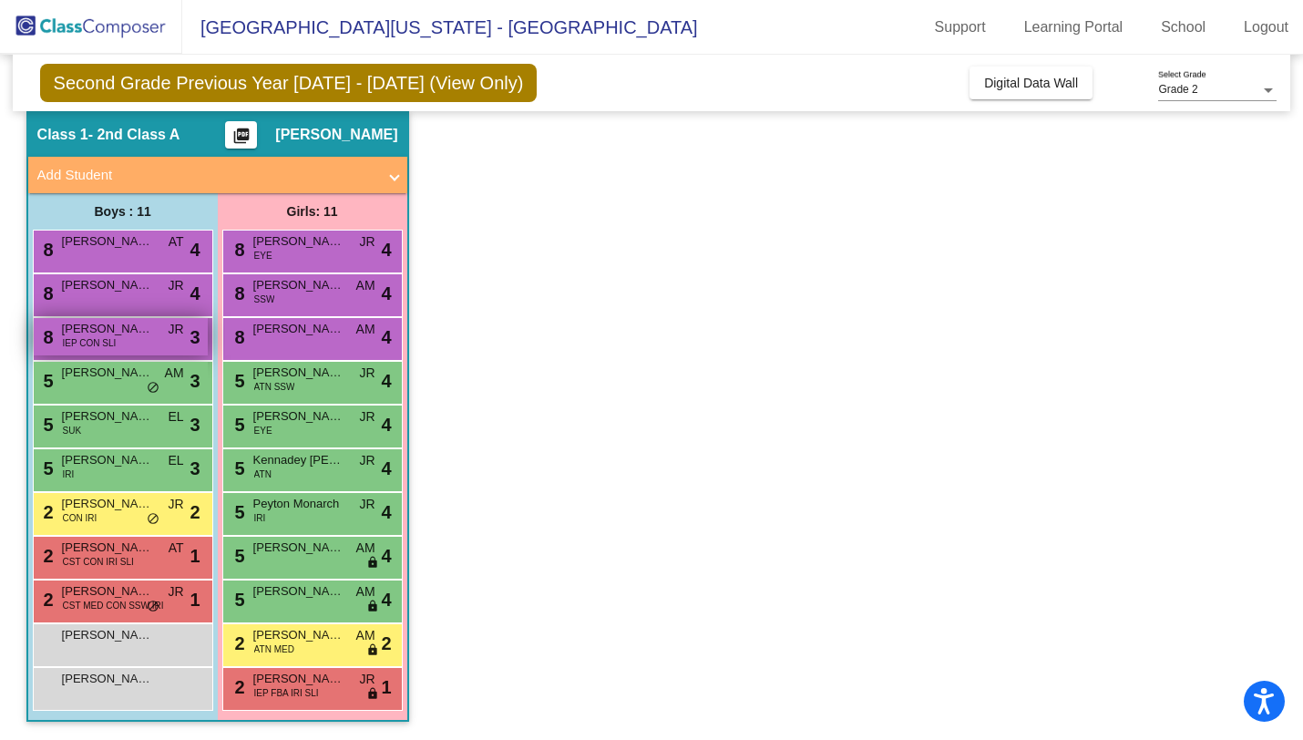
click at [89, 341] on span "IEP CON SLI" at bounding box center [90, 343] width 54 height 14
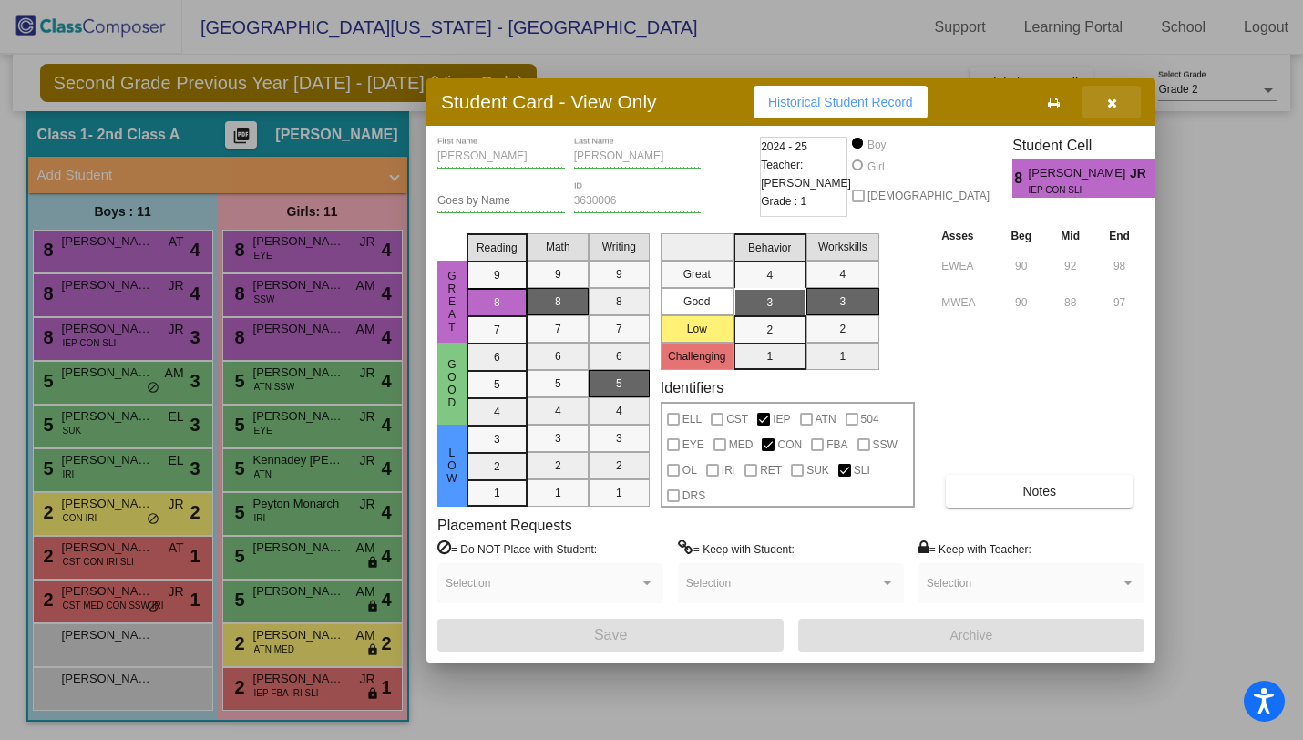
click at [1113, 100] on icon "button" at bounding box center [1112, 103] width 10 height 13
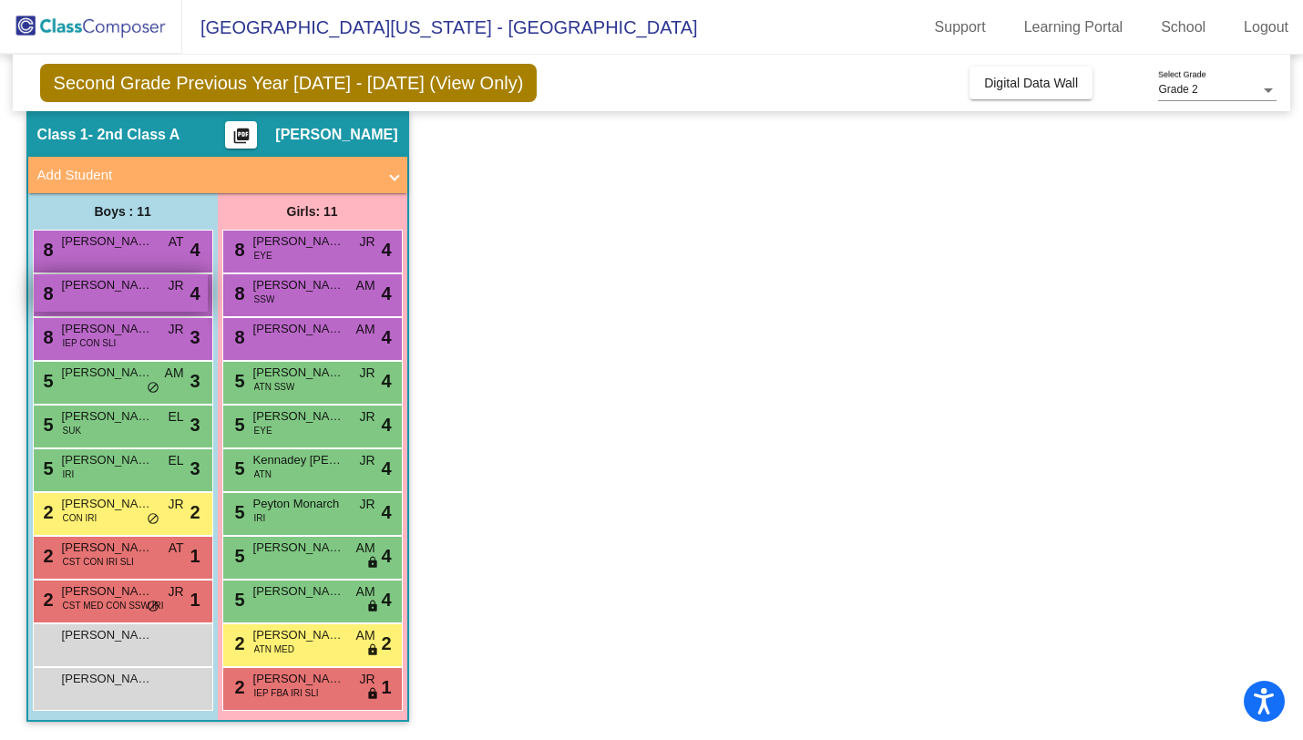
click at [87, 292] on span "[PERSON_NAME]" at bounding box center [107, 285] width 91 height 18
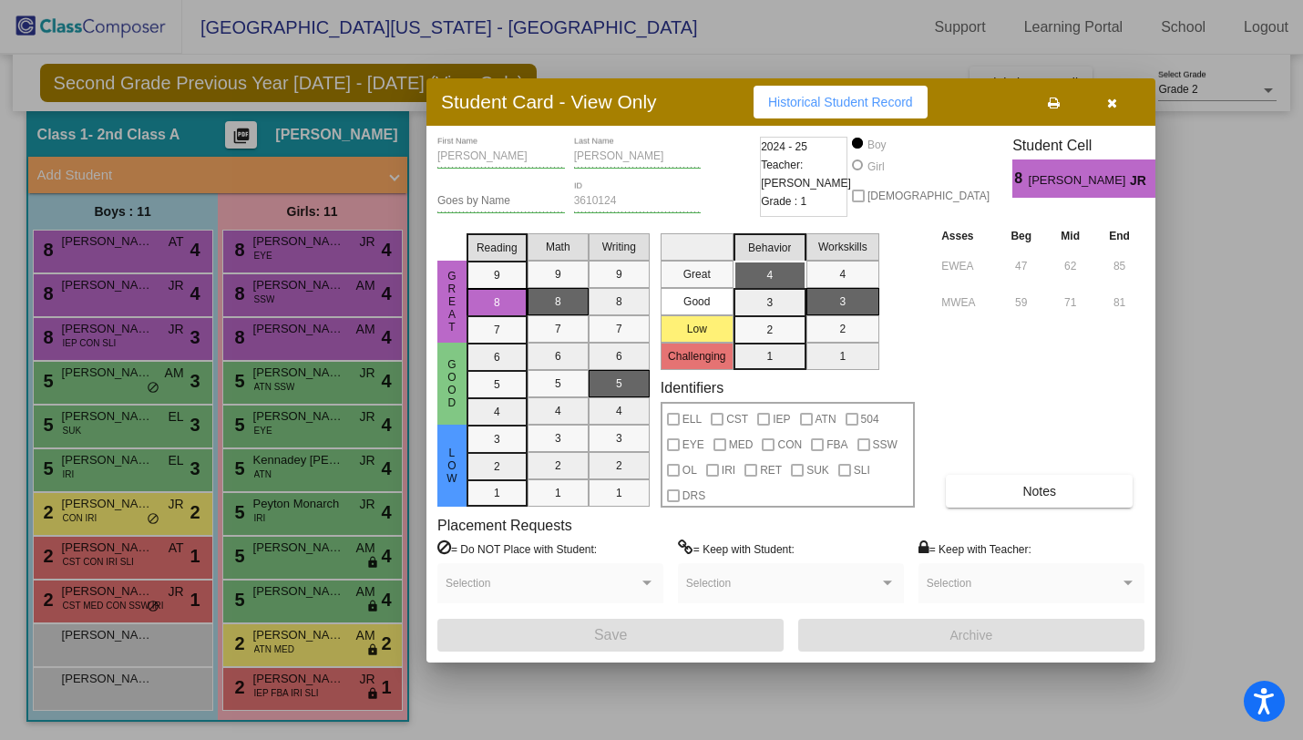
click at [1113, 105] on icon "button" at bounding box center [1112, 103] width 10 height 13
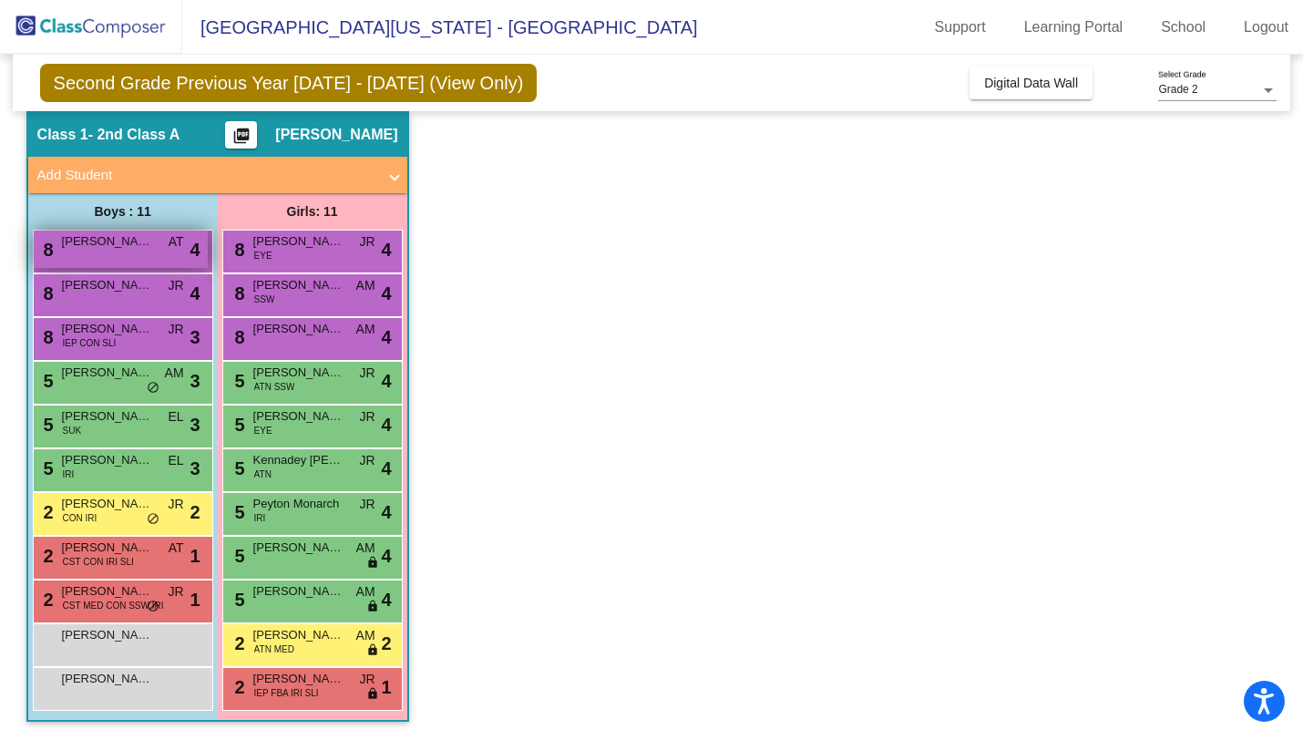
click at [137, 253] on div "8 [PERSON_NAME] AT lock do_not_disturb_alt 4" at bounding box center [121, 248] width 174 height 37
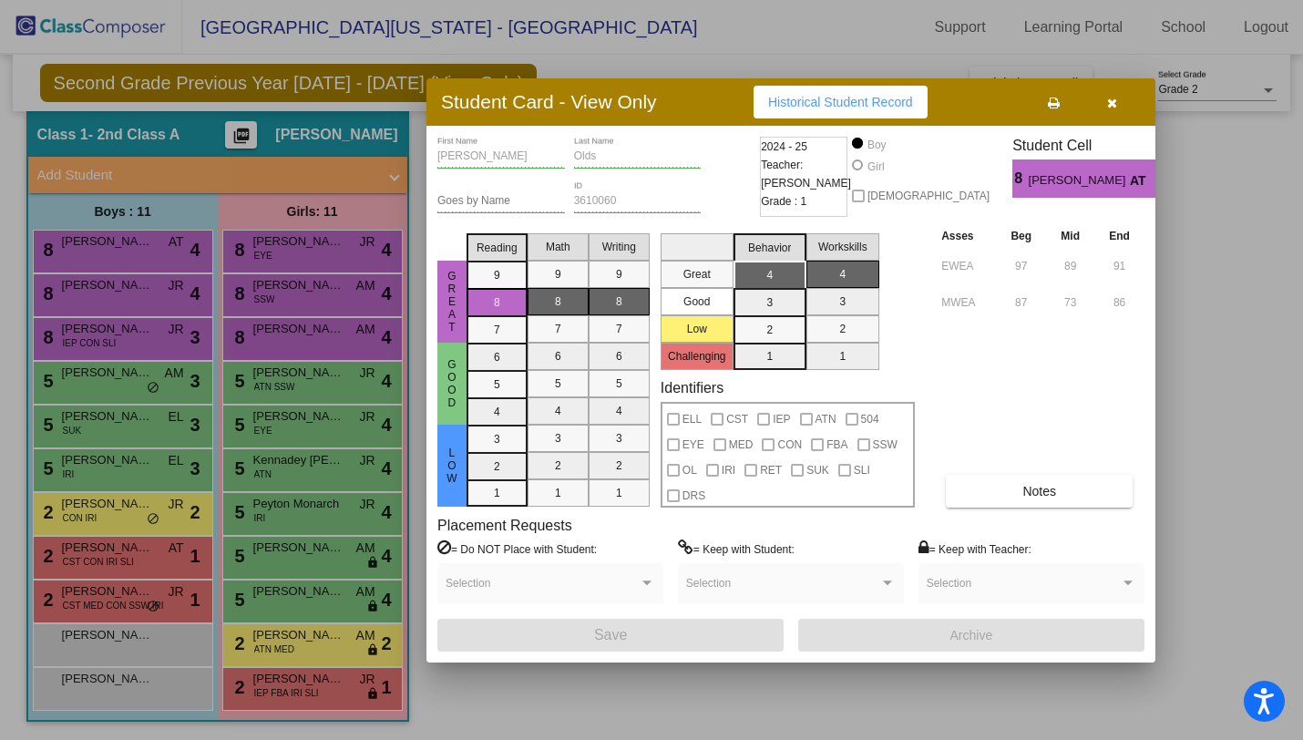
click at [1112, 100] on icon "button" at bounding box center [1112, 103] width 10 height 13
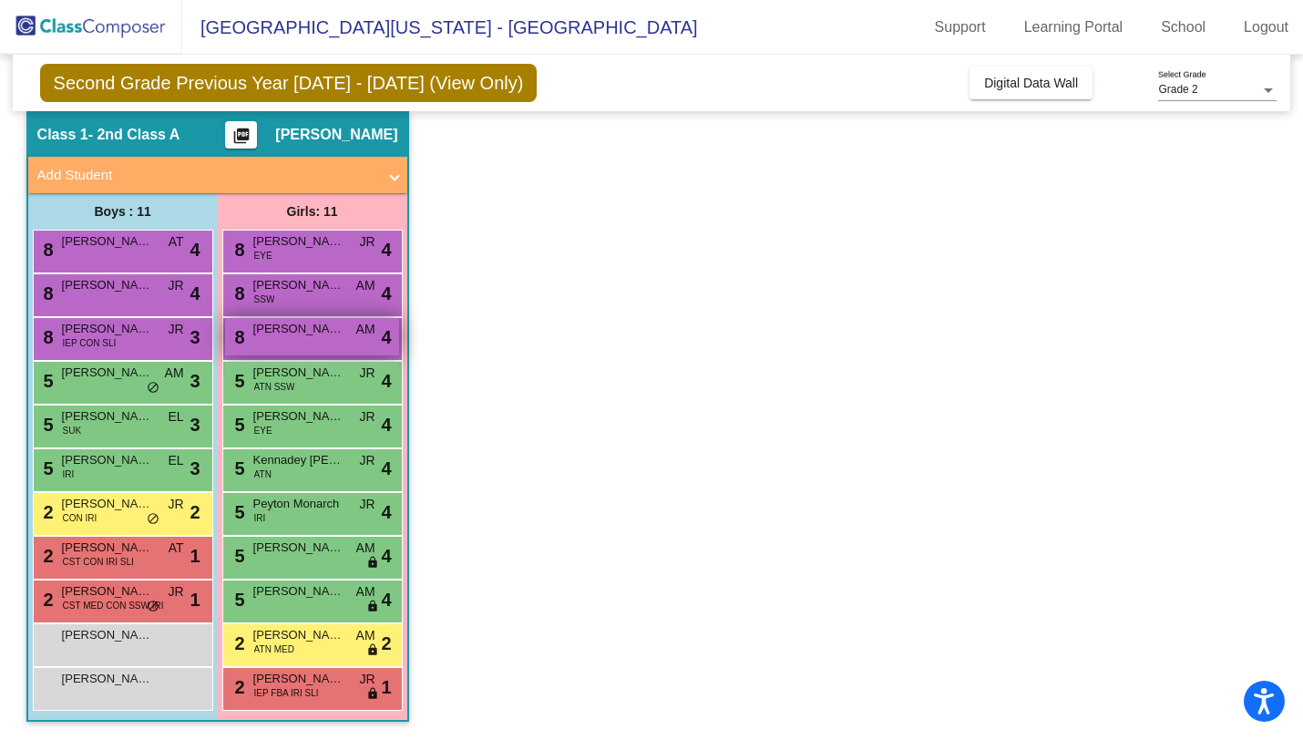
click at [291, 327] on span "[PERSON_NAME] [PERSON_NAME]" at bounding box center [298, 329] width 91 height 18
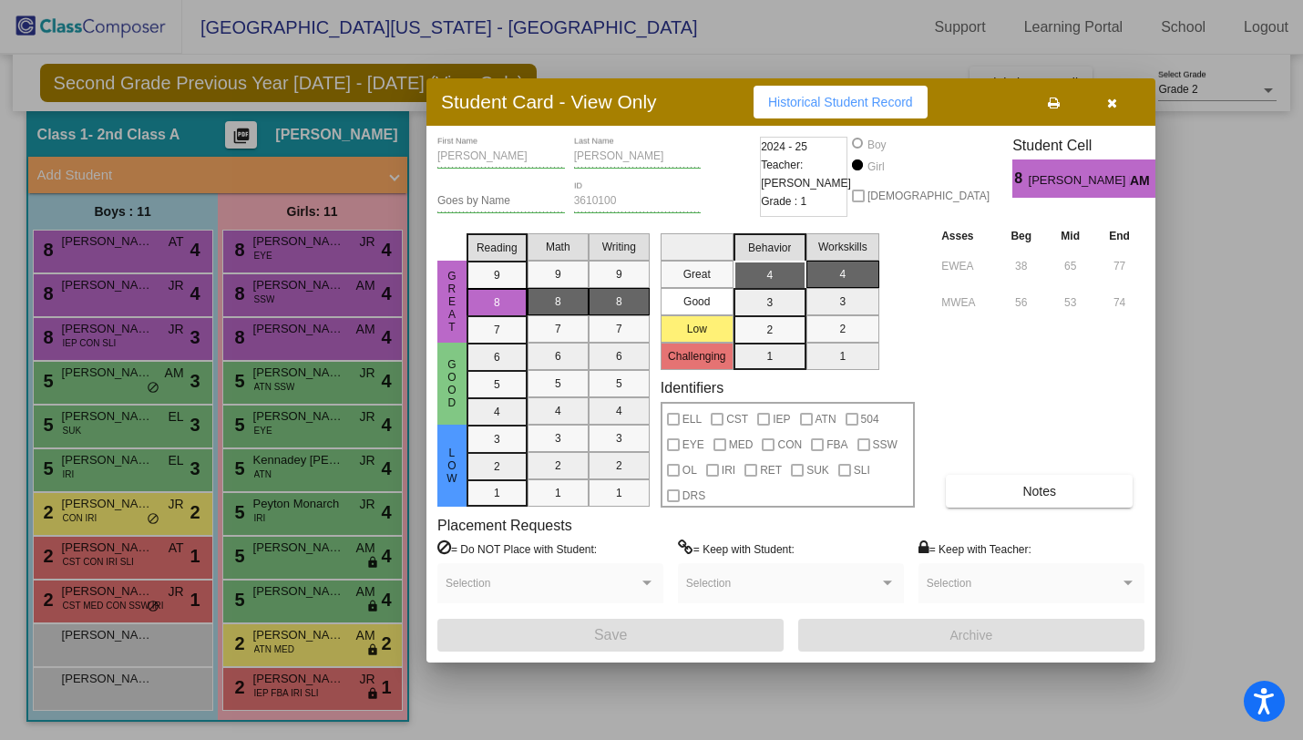
click at [1113, 97] on icon "button" at bounding box center [1112, 103] width 10 height 13
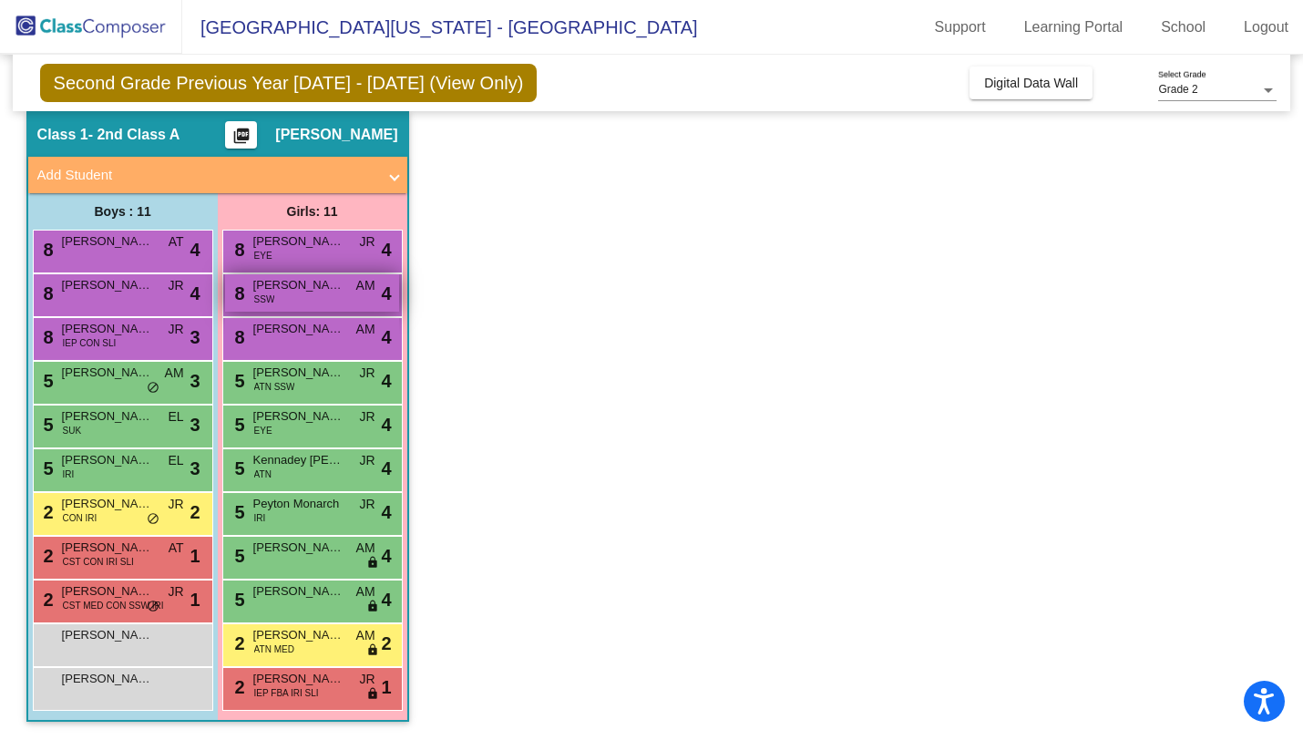
click at [308, 290] on span "[PERSON_NAME]" at bounding box center [298, 285] width 91 height 18
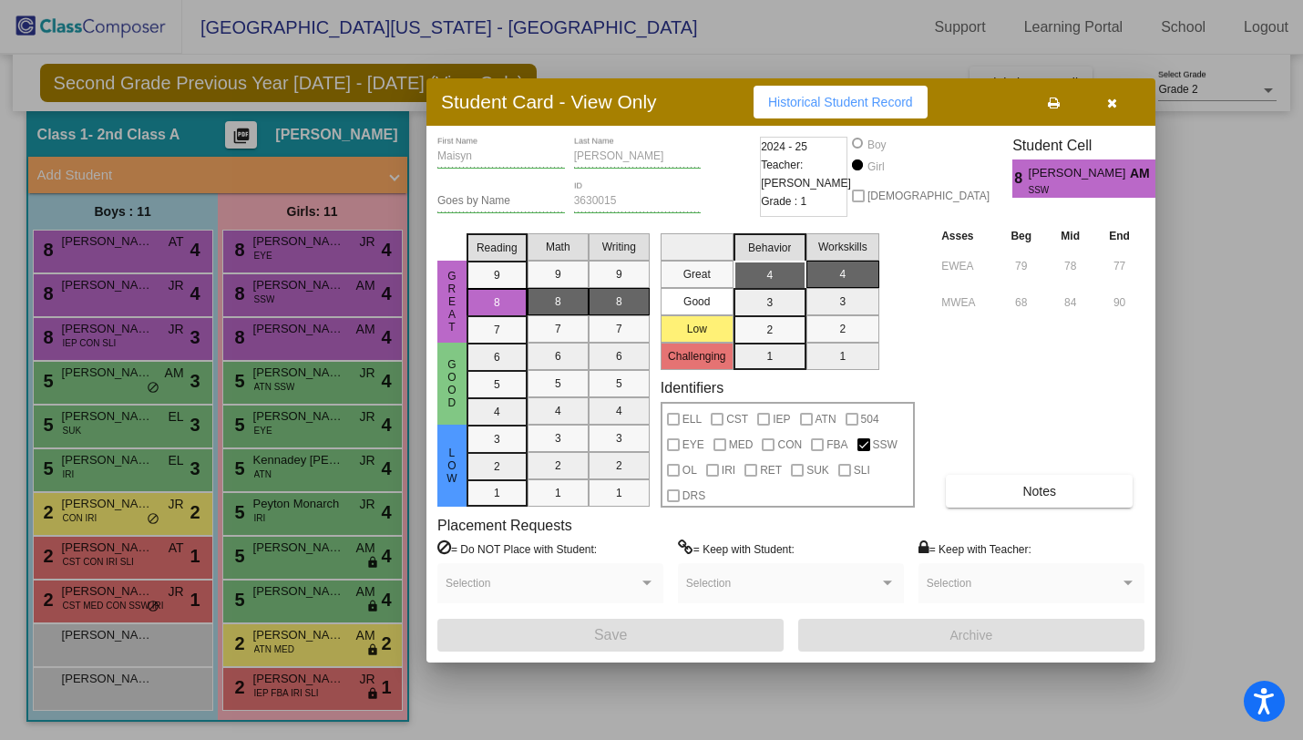
click at [1111, 100] on icon "button" at bounding box center [1112, 103] width 10 height 13
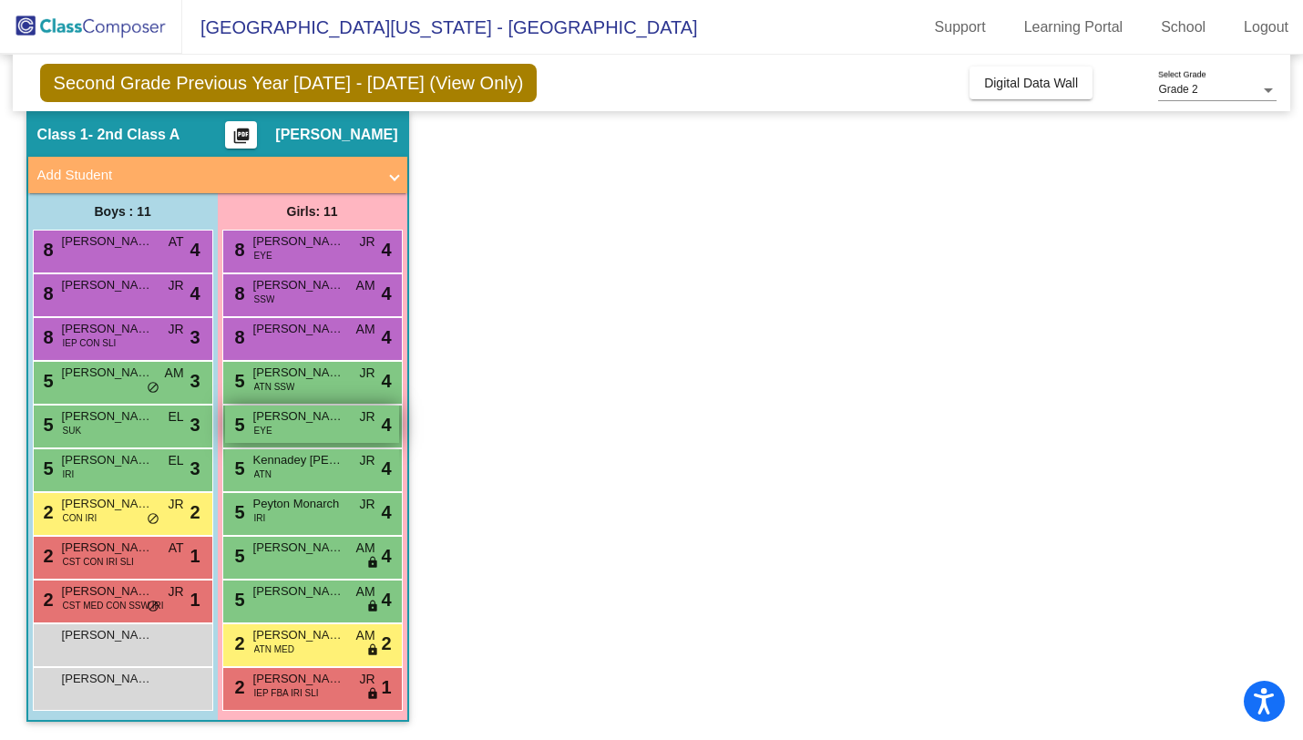
click at [317, 414] on span "[PERSON_NAME]" at bounding box center [298, 416] width 91 height 18
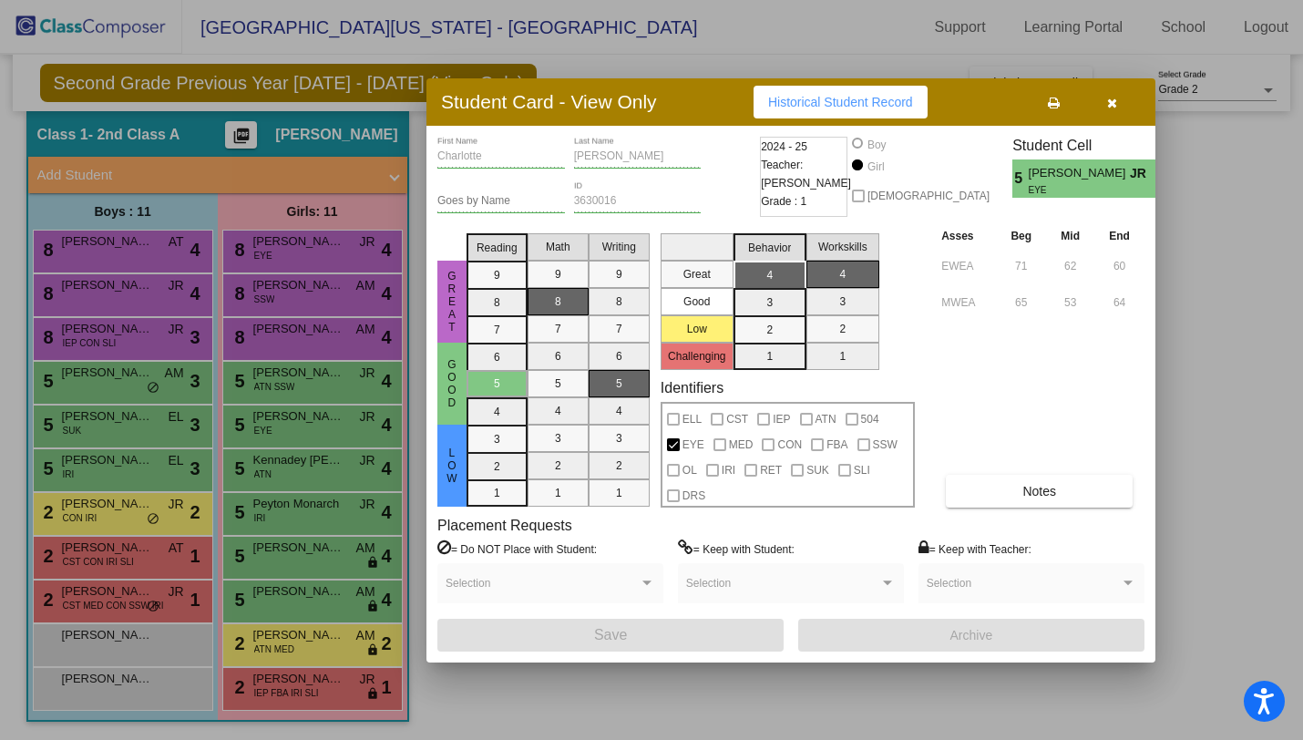
click at [1109, 103] on icon "button" at bounding box center [1112, 103] width 10 height 13
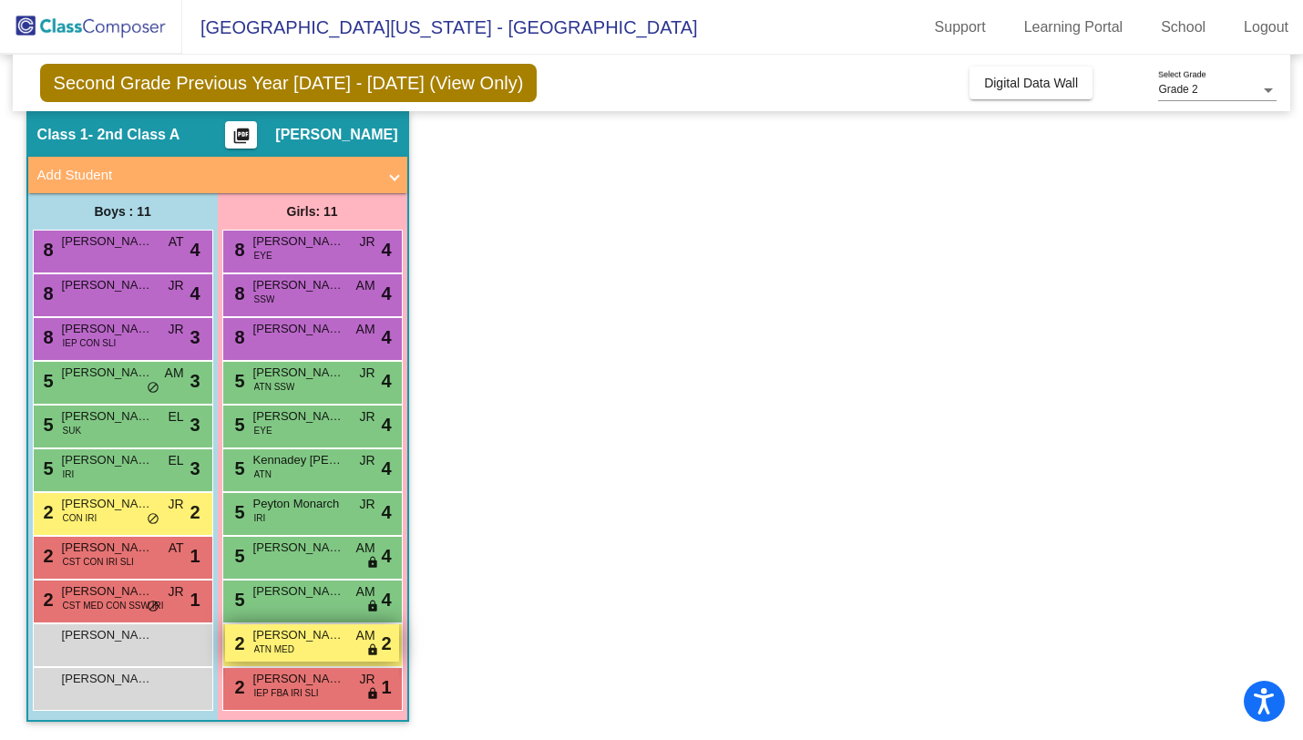
click at [268, 640] on span "[PERSON_NAME]" at bounding box center [298, 635] width 91 height 18
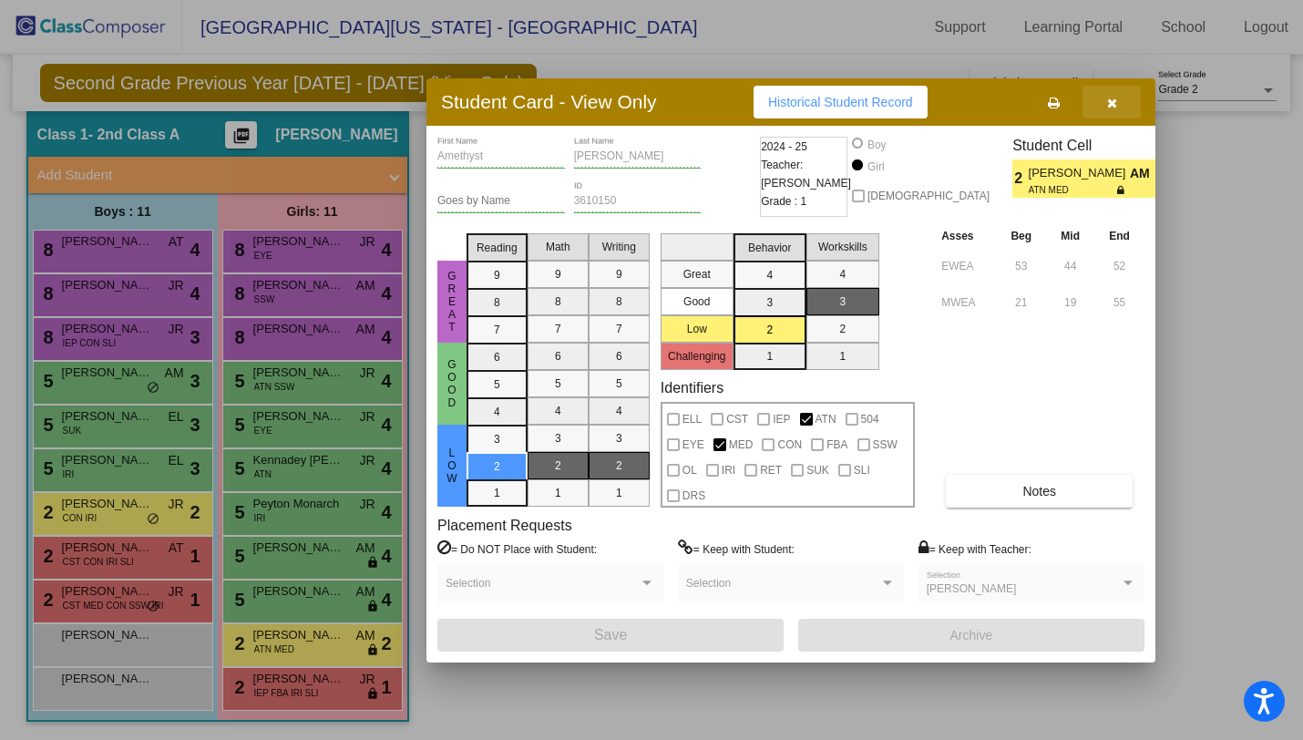
click at [1111, 103] on icon "button" at bounding box center [1112, 103] width 10 height 13
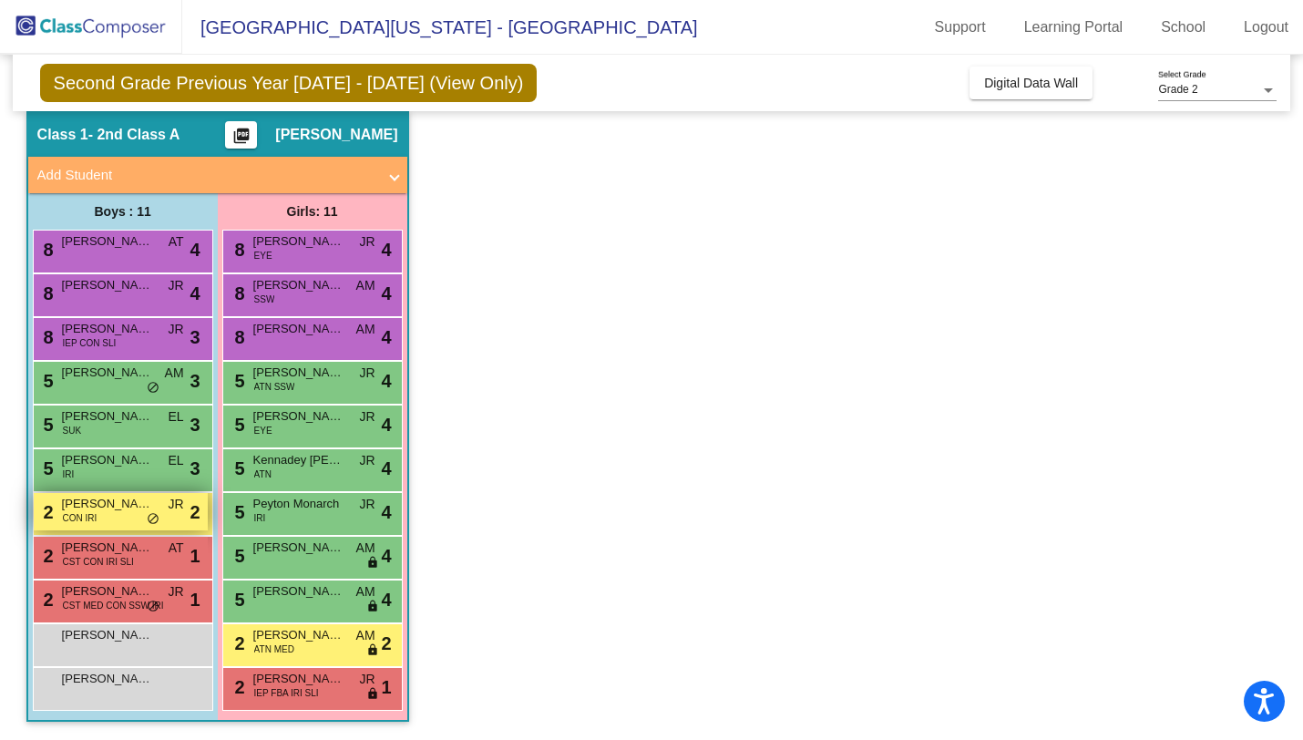
click at [119, 518] on div "2 [PERSON_NAME] [PERSON_NAME] CON IRI JR lock do_not_disturb_alt 2" at bounding box center [121, 511] width 174 height 37
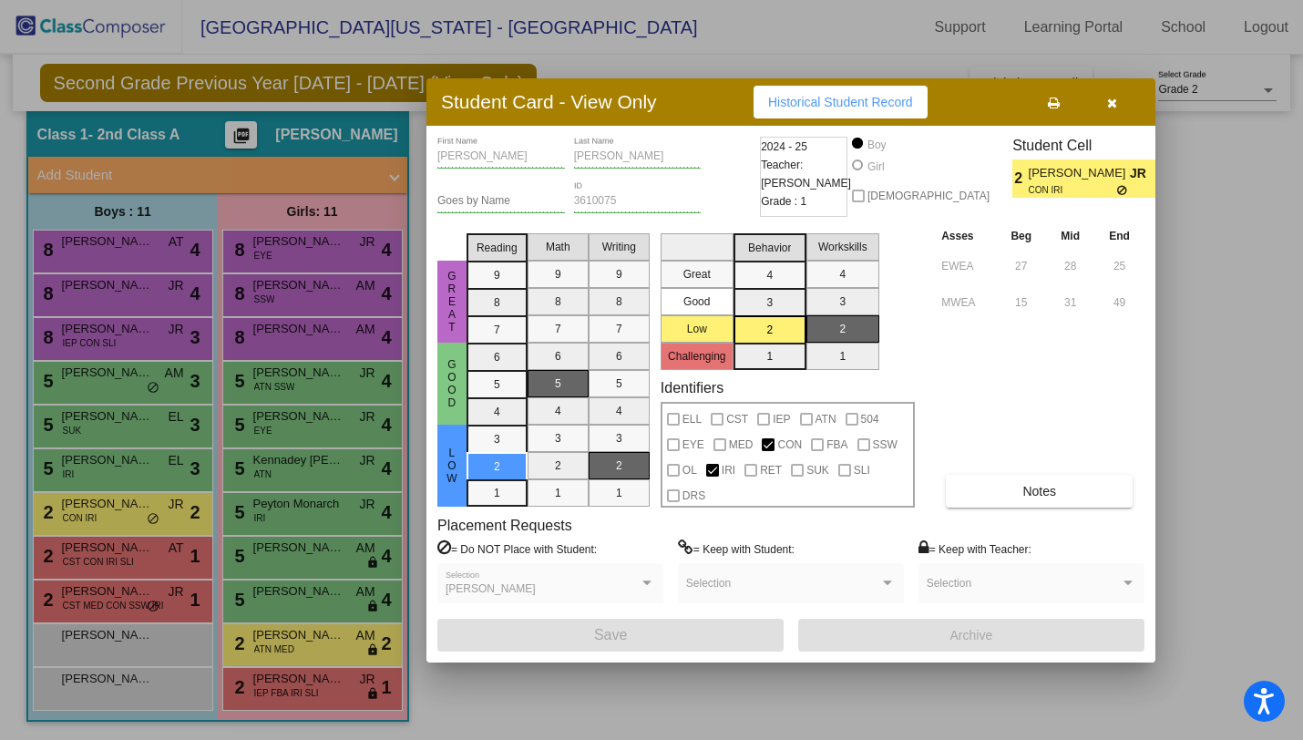
click at [1124, 100] on button "button" at bounding box center [1111, 102] width 58 height 33
